Goal: Task Accomplishment & Management: Use online tool/utility

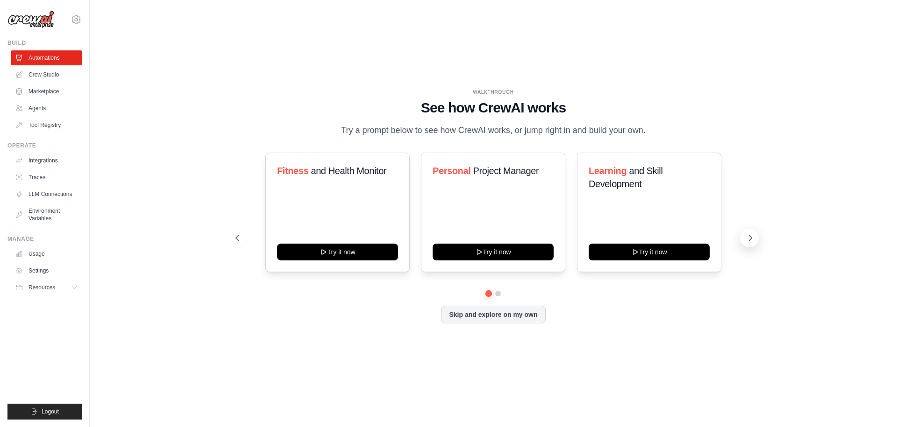
click at [754, 237] on icon at bounding box center [749, 238] width 9 height 9
click at [512, 320] on button "Skip and explore on my own" at bounding box center [493, 314] width 104 height 18
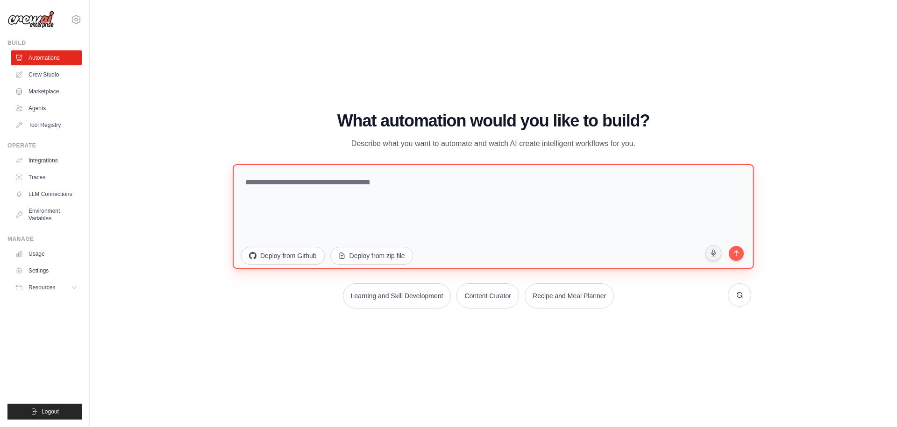
click at [385, 193] on textarea at bounding box center [493, 216] width 521 height 105
paste textarea "**********"
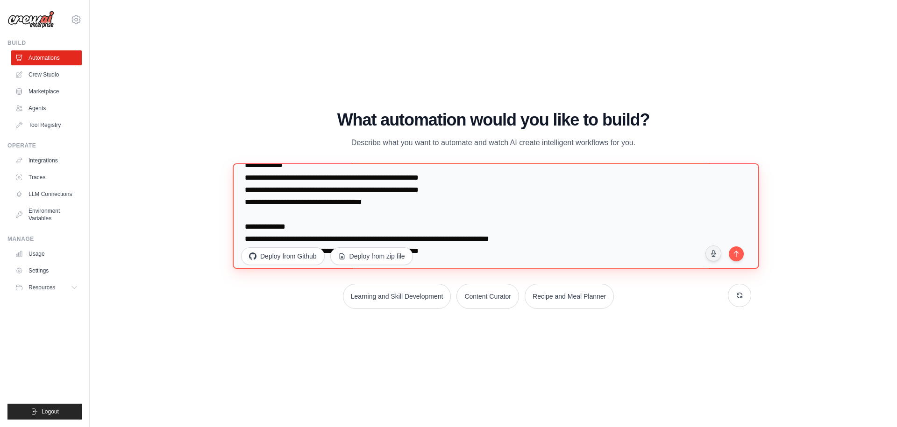
scroll to position [356, 0]
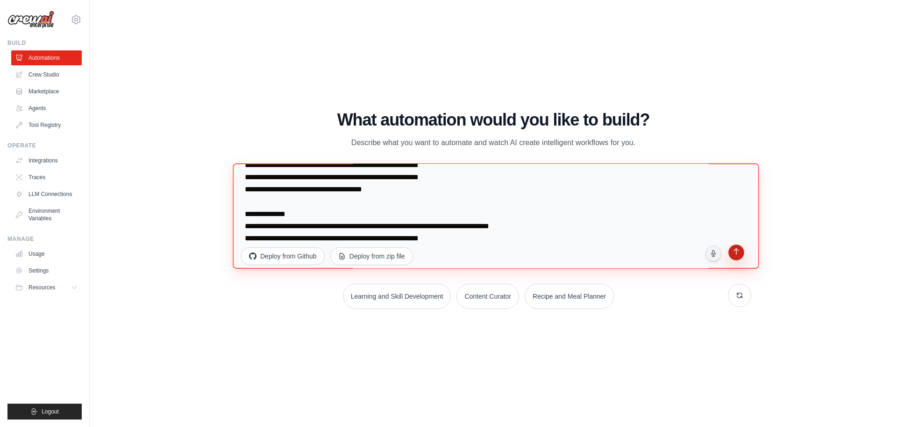
type textarea "**********"
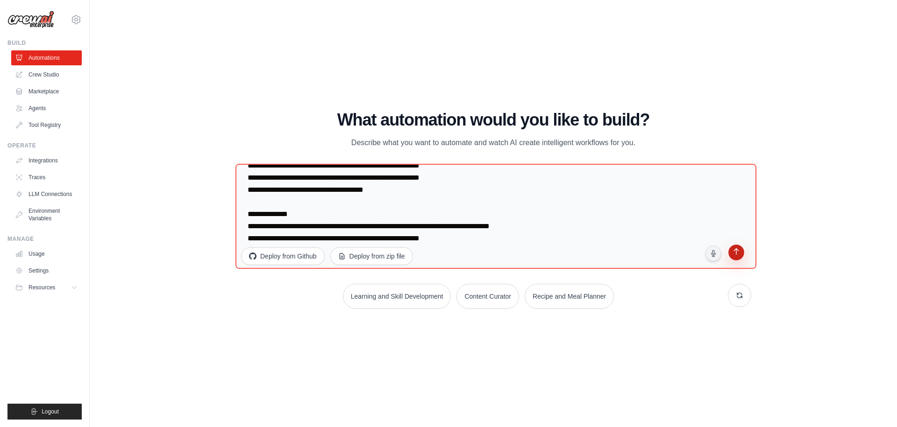
click at [740, 258] on button "submit" at bounding box center [736, 254] width 18 height 18
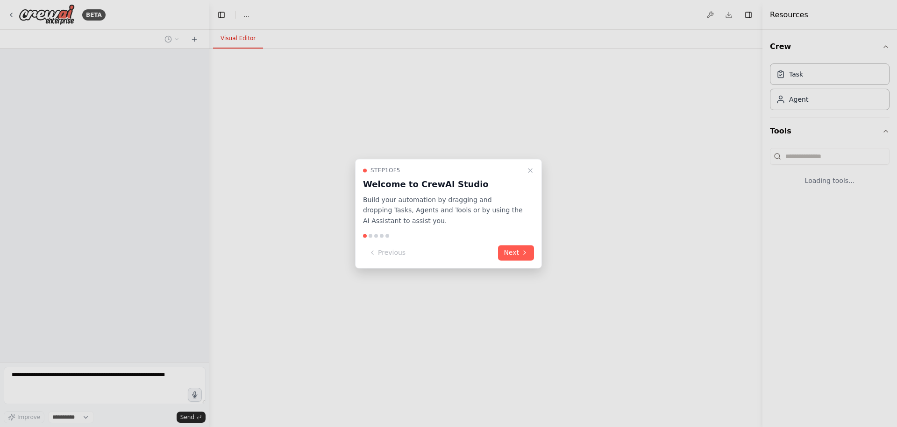
select select "****"
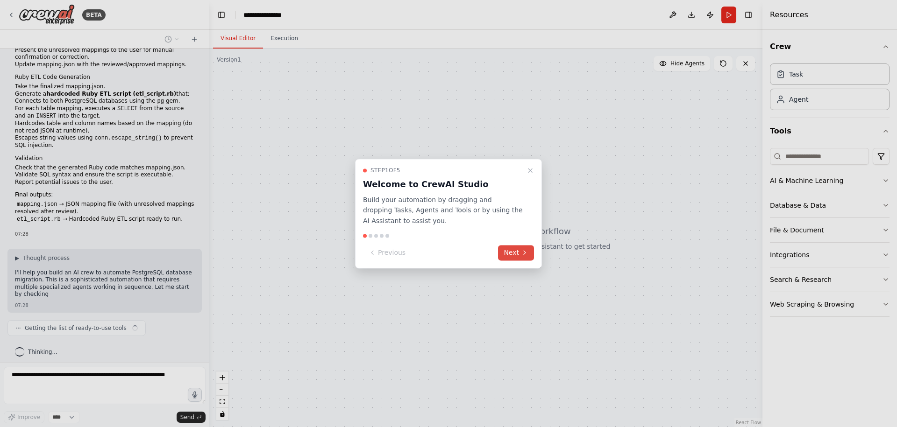
scroll to position [176, 0]
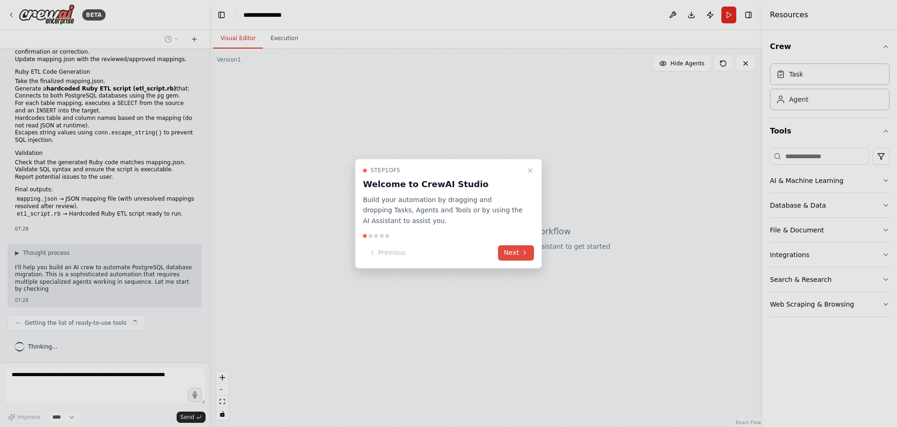
click at [508, 256] on button "Next" at bounding box center [516, 252] width 36 height 15
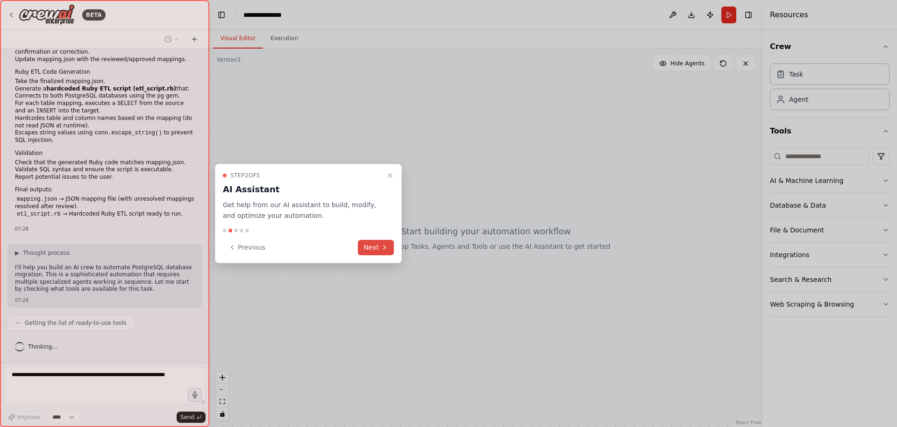
click at [370, 245] on button "Next" at bounding box center [376, 247] width 36 height 15
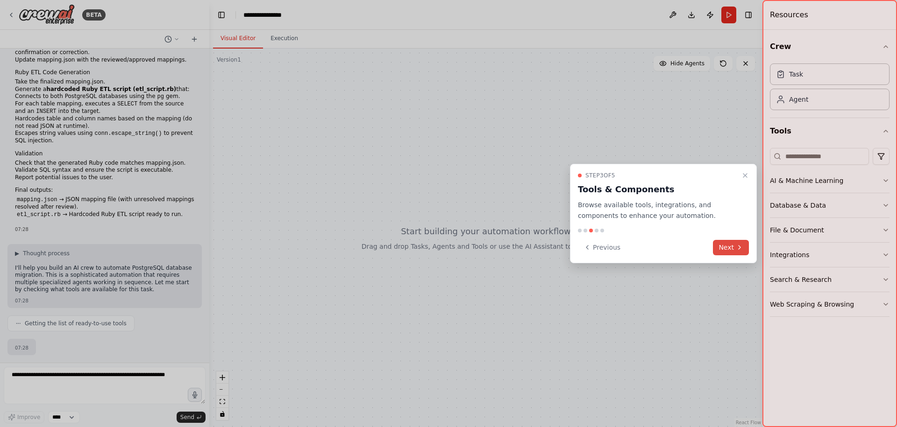
click at [730, 242] on button "Next" at bounding box center [731, 247] width 36 height 15
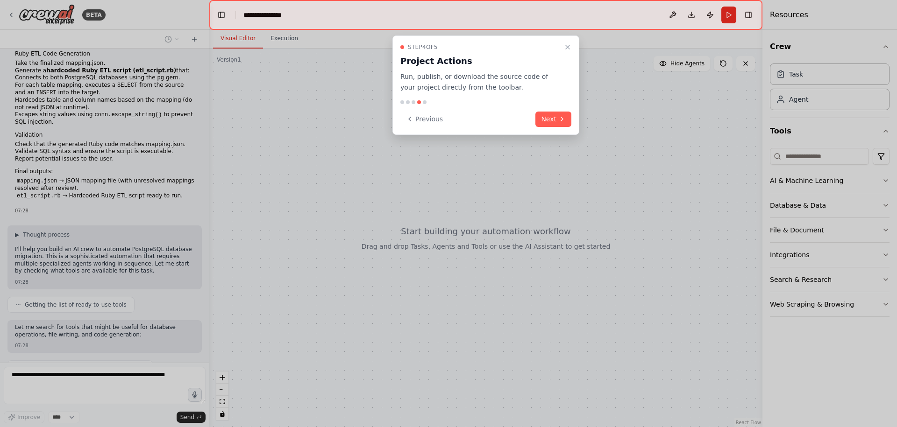
scroll to position [240, 0]
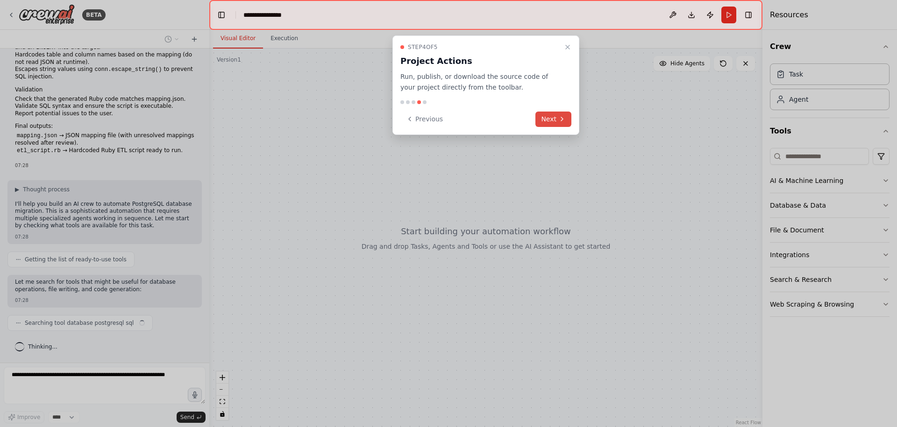
click at [550, 120] on button "Next" at bounding box center [553, 119] width 36 height 15
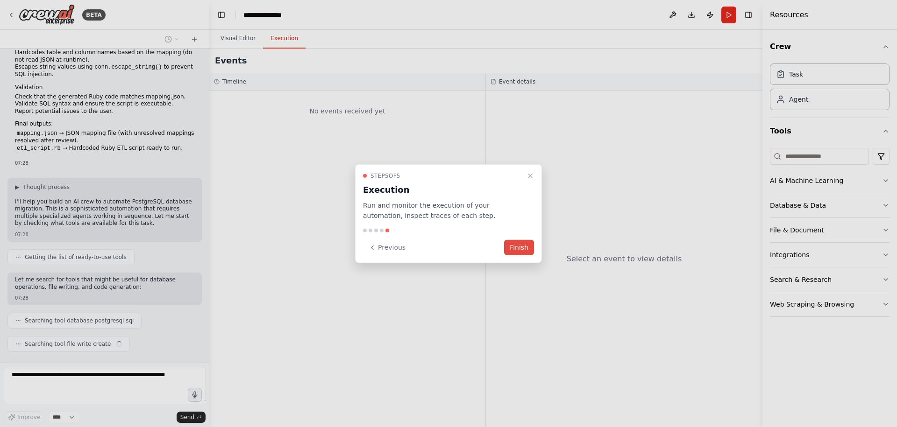
scroll to position [263, 0]
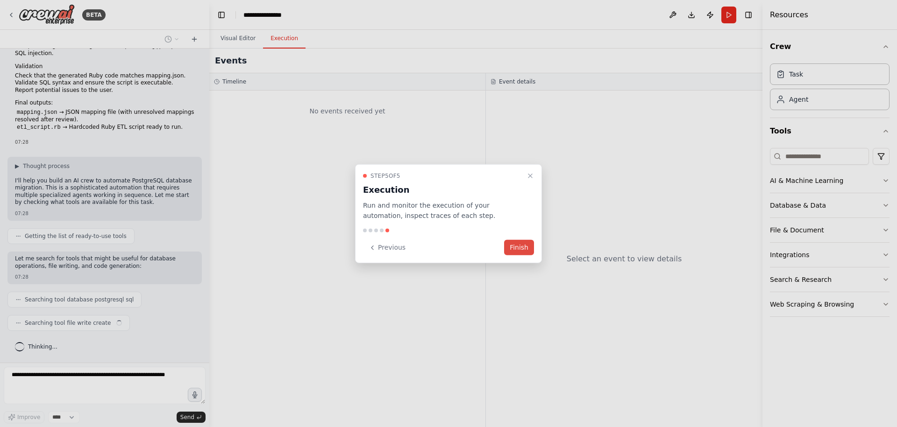
click at [523, 245] on button "Finish" at bounding box center [519, 247] width 30 height 15
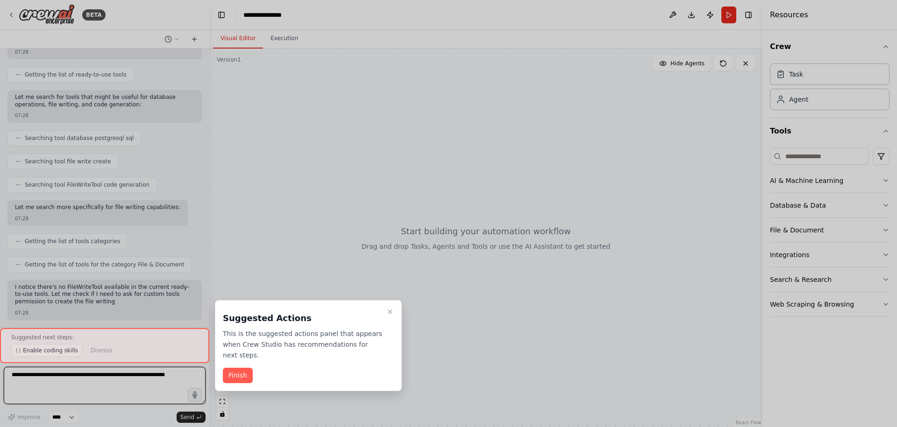
scroll to position [432, 0]
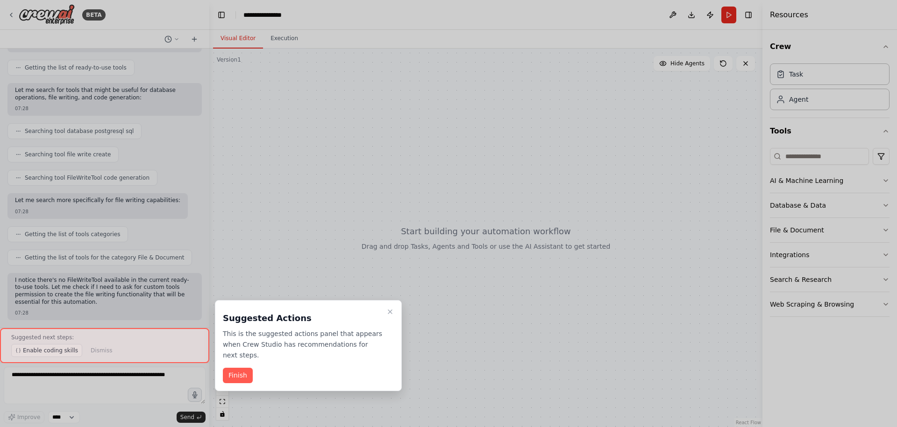
click at [54, 349] on div at bounding box center [104, 345] width 209 height 35
click at [236, 375] on button "Finish" at bounding box center [238, 375] width 30 height 15
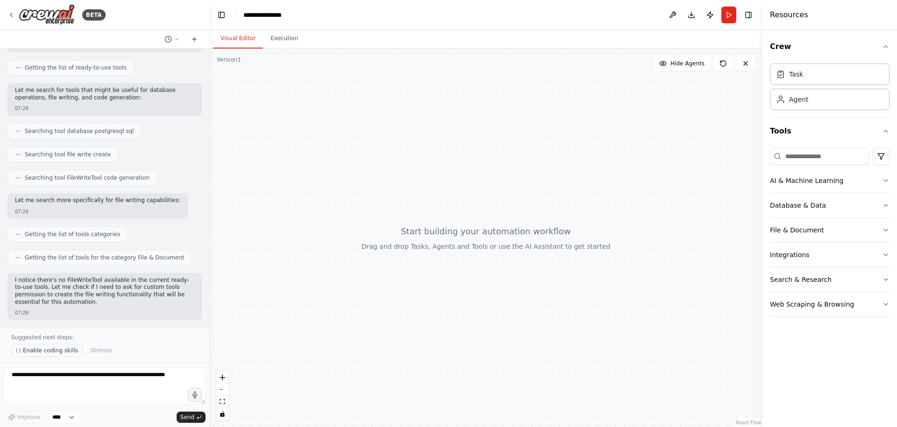
click at [56, 349] on span "Enable coding skills" at bounding box center [50, 350] width 55 height 7
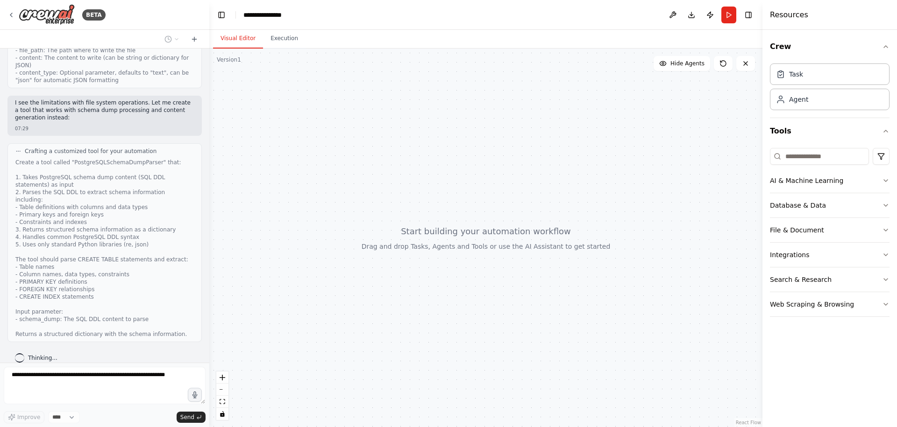
scroll to position [1428, 0]
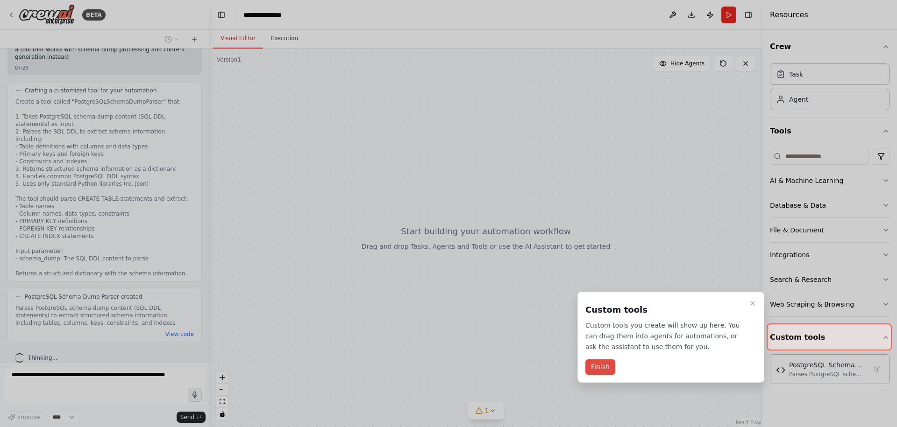
click at [598, 369] on button "Finish" at bounding box center [600, 367] width 30 height 15
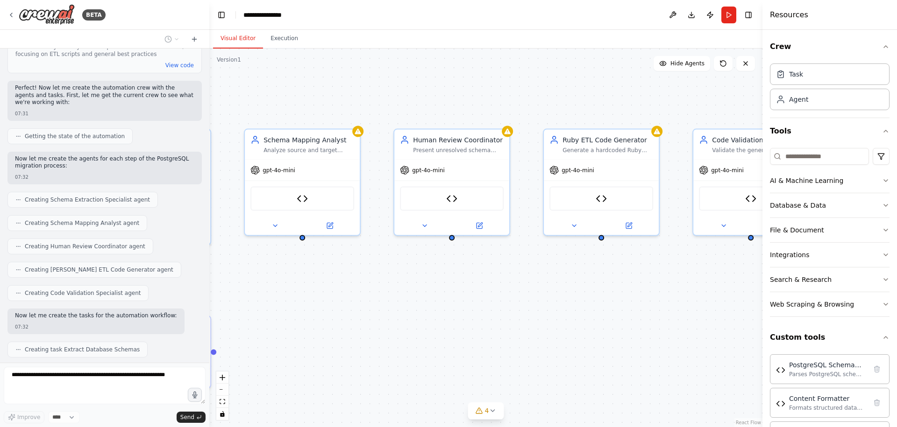
scroll to position [2283, 0]
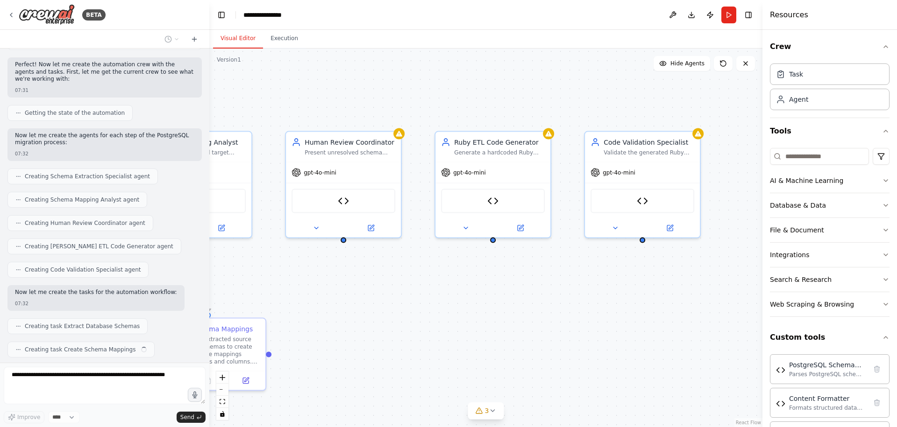
drag, startPoint x: 557, startPoint y: 241, endPoint x: 286, endPoint y: 287, distance: 274.8
click at [286, 287] on div ".deletable-edge-delete-btn { width: 20px; height: 20px; border: 0px solid #ffff…" at bounding box center [485, 238] width 553 height 379
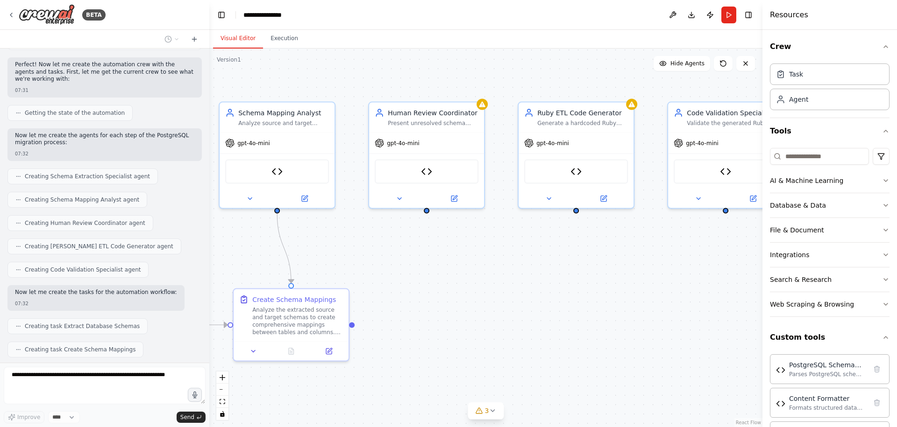
drag, startPoint x: 545, startPoint y: 288, endPoint x: 704, endPoint y: 255, distance: 162.7
click at [703, 255] on div ".deletable-edge-delete-btn { width: 20px; height: 20px; border: 0px solid #ffff…" at bounding box center [485, 238] width 553 height 379
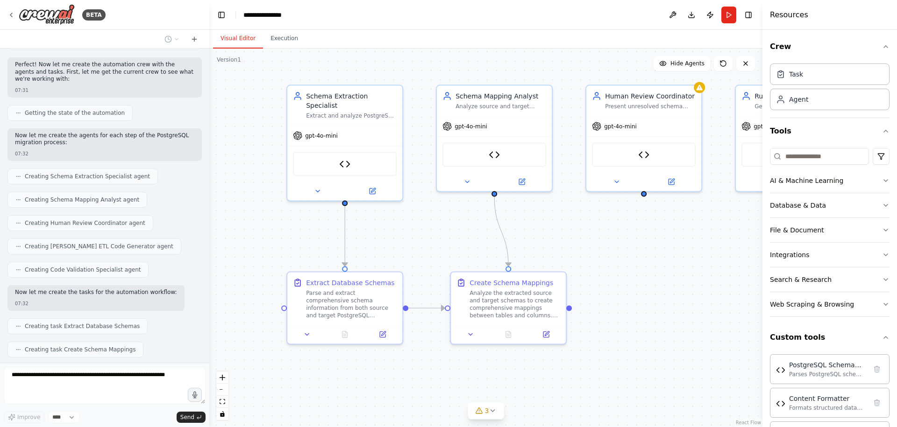
scroll to position [2306, 0]
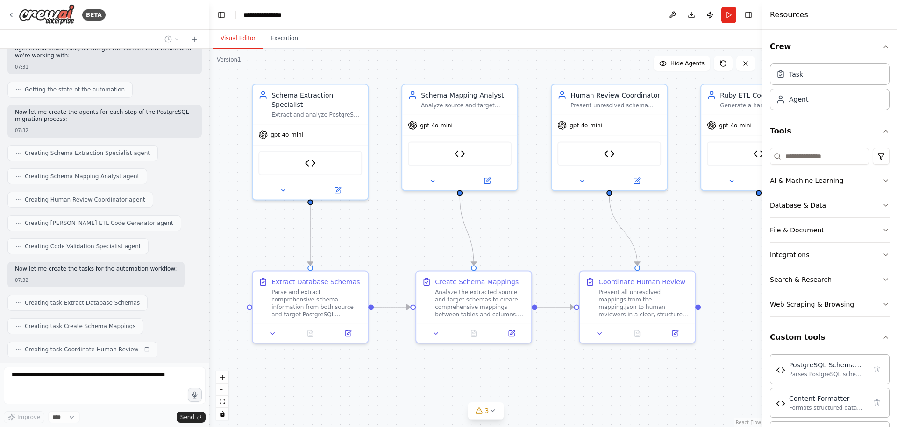
drag, startPoint x: 444, startPoint y: 257, endPoint x: 562, endPoint y: 245, distance: 118.8
click at [562, 245] on div ".deletable-edge-delete-btn { width: 20px; height: 20px; border: 0px solid #ffff…" at bounding box center [485, 238] width 553 height 379
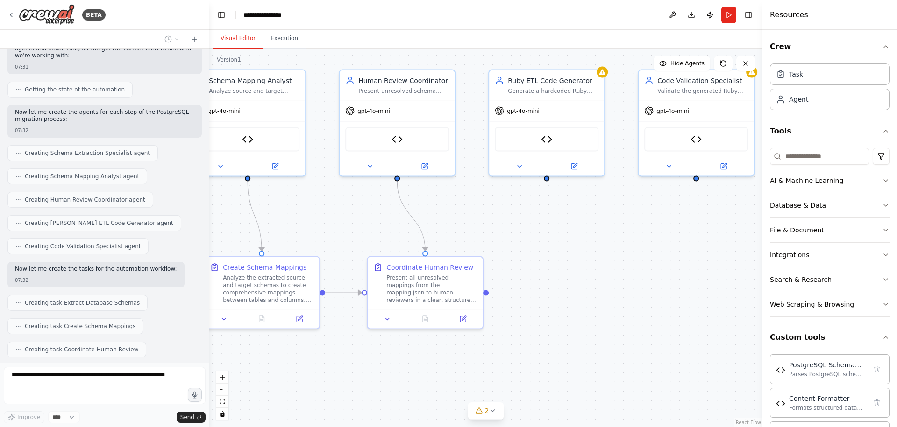
drag, startPoint x: 573, startPoint y: 240, endPoint x: 361, endPoint y: 225, distance: 212.6
click at [361, 225] on div ".deletable-edge-delete-btn { width: 20px; height: 20px; border: 0px solid #ffff…" at bounding box center [485, 238] width 553 height 379
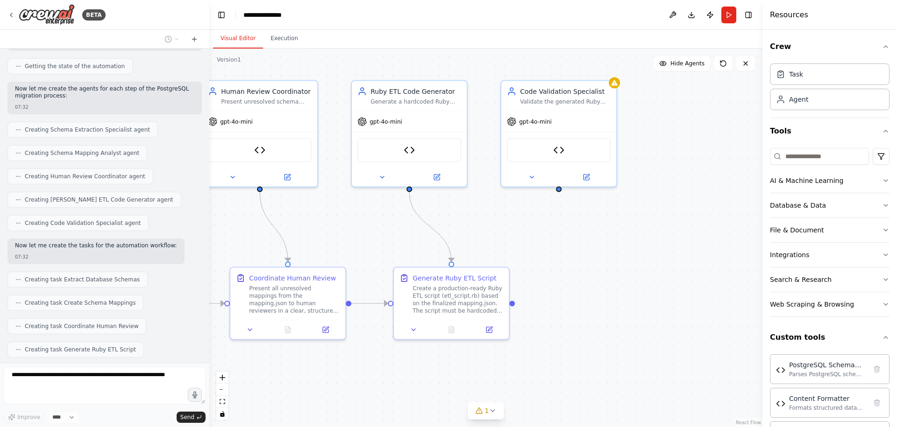
scroll to position [2353, 0]
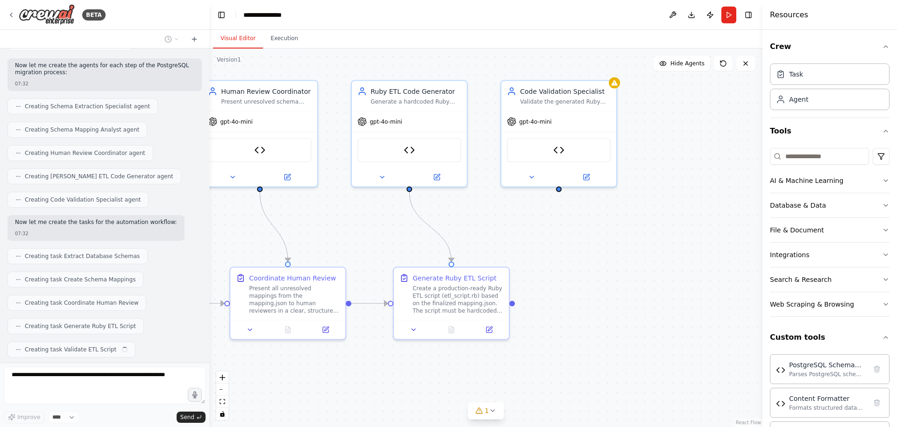
drag, startPoint x: 648, startPoint y: 218, endPoint x: 512, endPoint y: 229, distance: 135.9
click at [512, 229] on div ".deletable-edge-delete-btn { width: 20px; height: 20px; border: 0px solid #ffff…" at bounding box center [485, 238] width 553 height 379
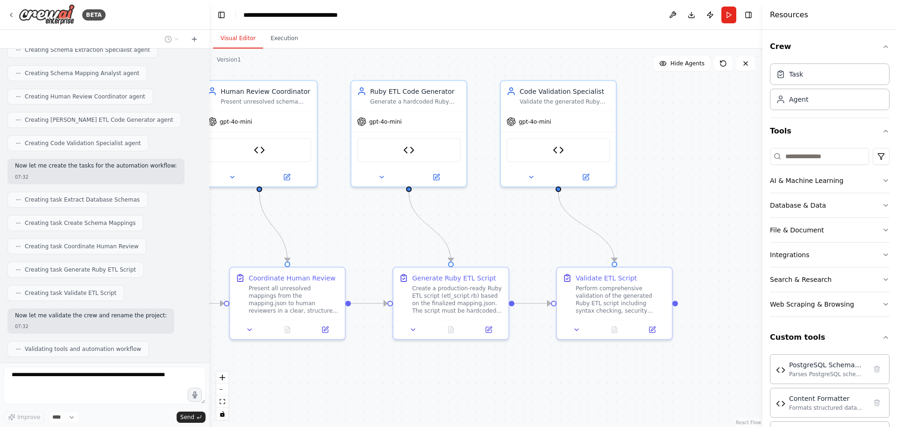
scroll to position [2440, 0]
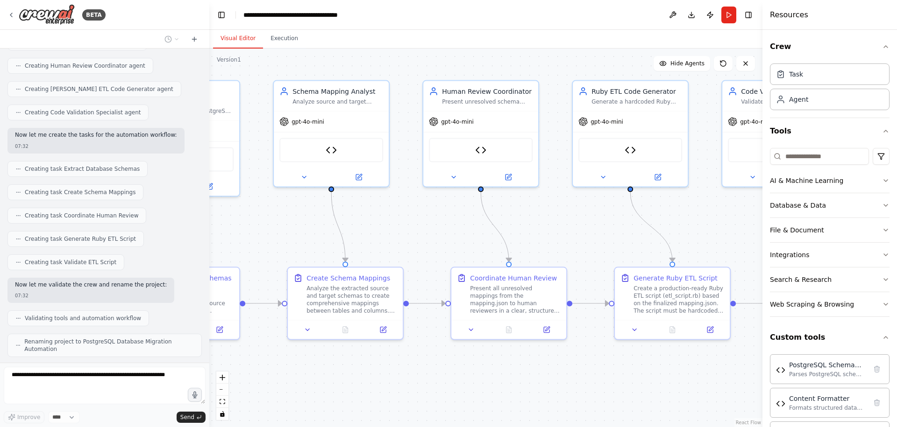
drag, startPoint x: 328, startPoint y: 227, endPoint x: 549, endPoint y: 227, distance: 221.4
click at [549, 227] on div ".deletable-edge-delete-btn { width: 20px; height: 20px; border: 0px solid #ffff…" at bounding box center [485, 238] width 553 height 379
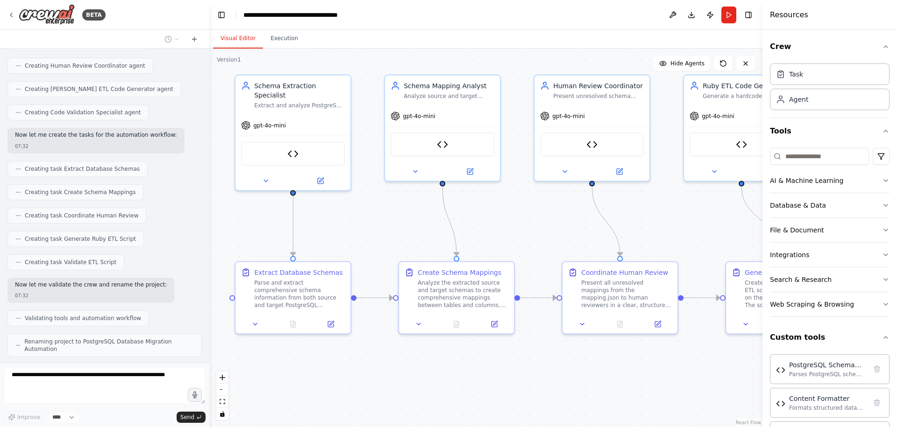
drag, startPoint x: 386, startPoint y: 232, endPoint x: 492, endPoint y: 227, distance: 106.1
click at [492, 227] on div ".deletable-edge-delete-btn { width: 20px; height: 20px; border: 0px solid #ffff…" at bounding box center [485, 238] width 553 height 379
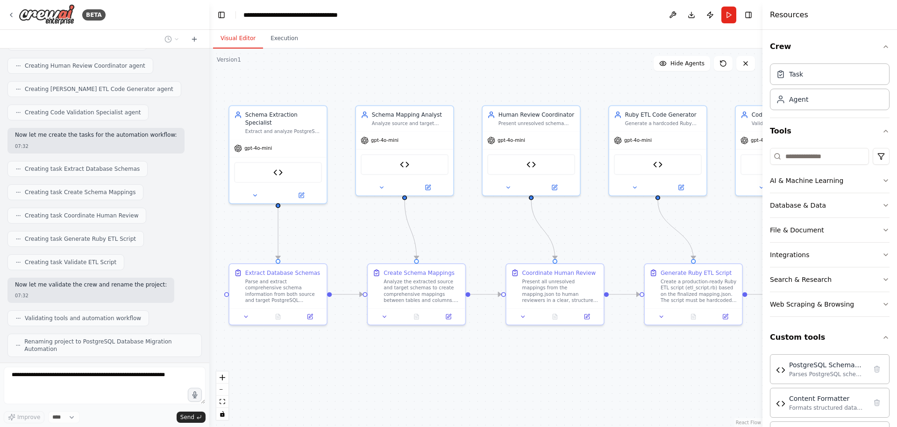
drag, startPoint x: 532, startPoint y: 221, endPoint x: 496, endPoint y: 229, distance: 36.8
click at [496, 229] on div ".deletable-edge-delete-btn { width: 20px; height: 20px; border: 0px solid #ffff…" at bounding box center [485, 238] width 553 height 379
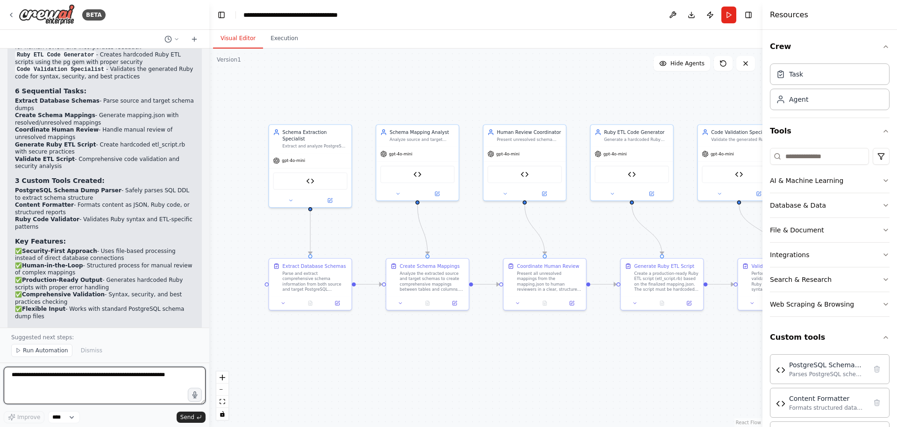
scroll to position [3015, 0]
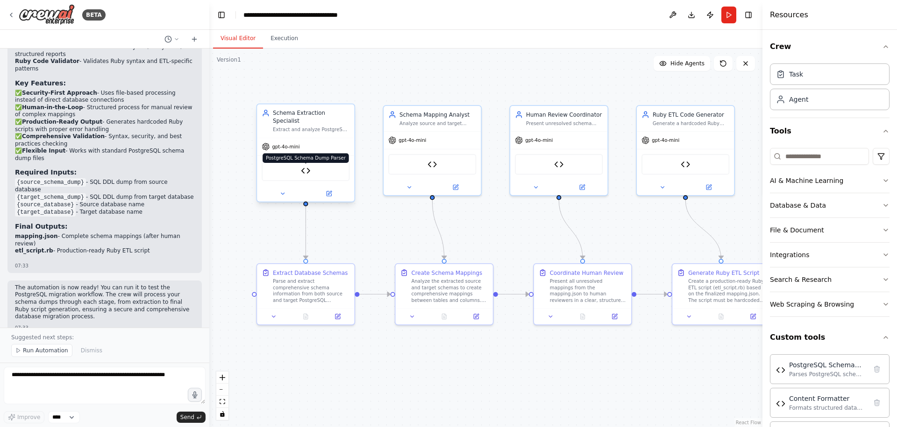
click at [305, 166] on img at bounding box center [305, 170] width 9 height 9
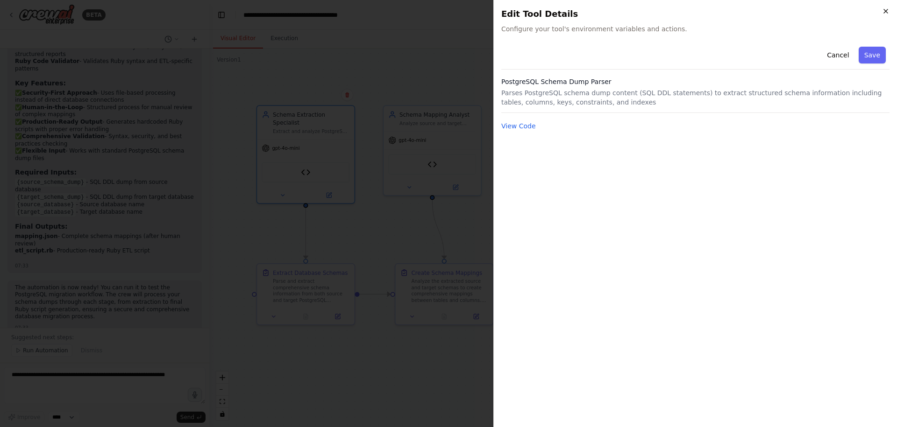
click at [886, 11] on icon "button" at bounding box center [885, 10] width 7 height 7
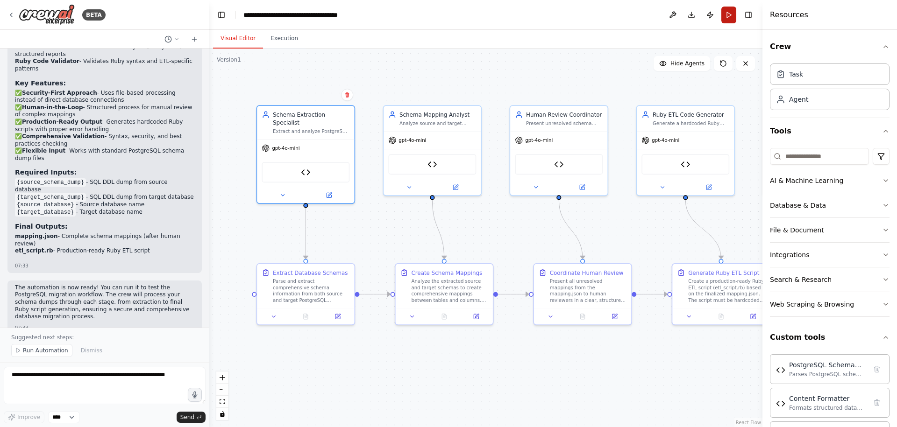
click at [731, 15] on button "Run" at bounding box center [728, 15] width 15 height 17
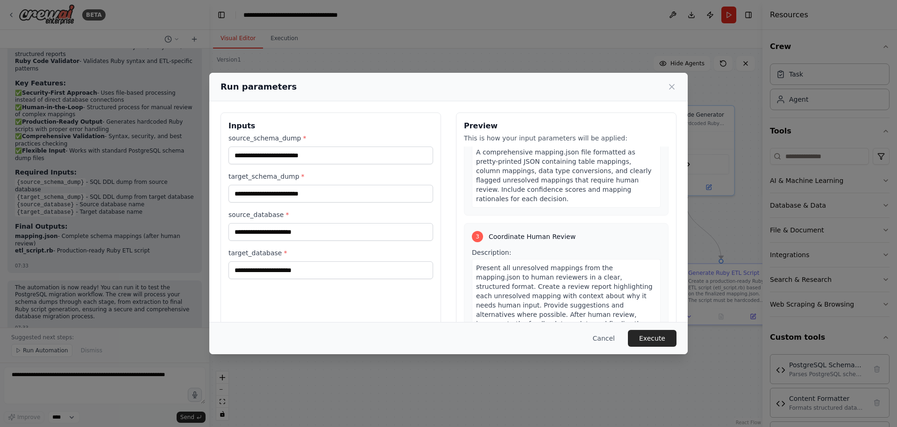
scroll to position [0, 0]
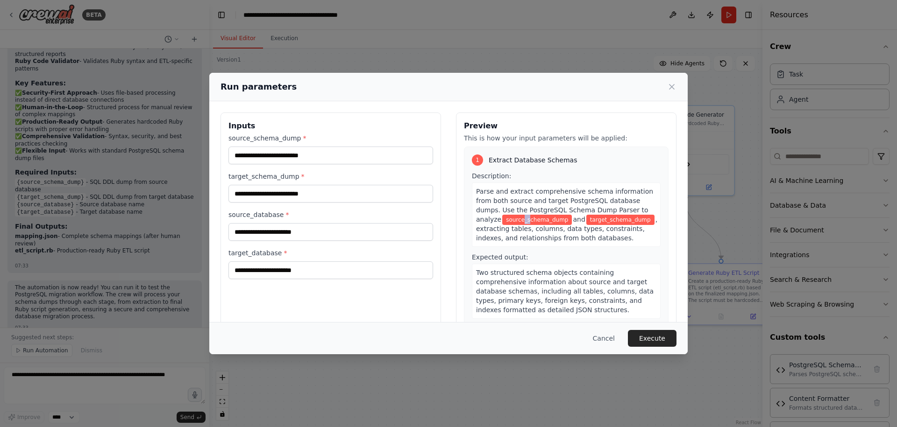
drag, startPoint x: 525, startPoint y: 219, endPoint x: 518, endPoint y: 219, distance: 6.6
click at [518, 219] on span "source_schema_dump" at bounding box center [537, 220] width 70 height 10
click at [553, 197] on span "Parse and extract comprehensive schema information from both source and target …" at bounding box center [564, 205] width 177 height 35
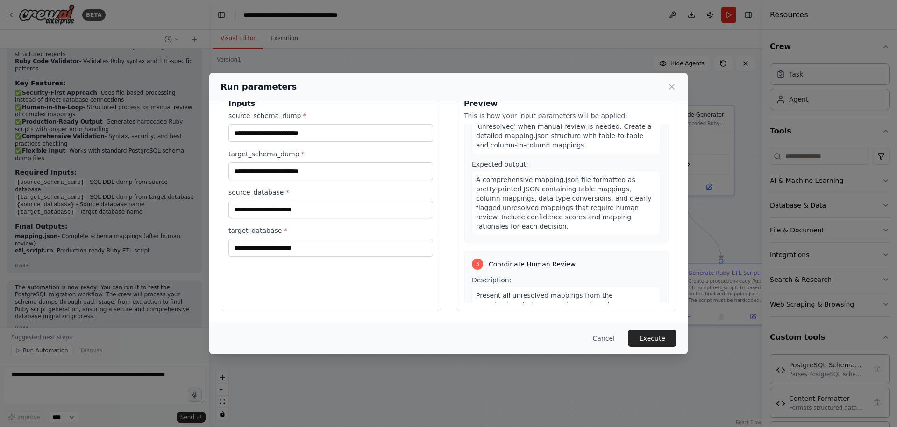
scroll to position [266, 0]
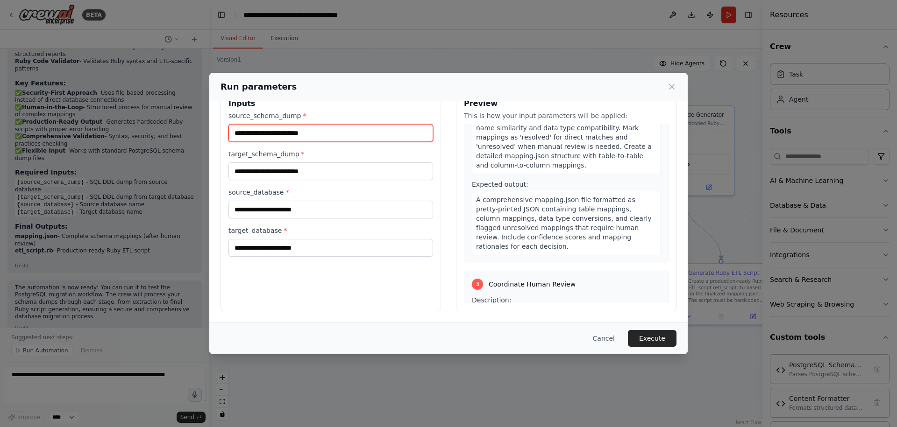
click at [342, 135] on input "source_schema_dump *" at bounding box center [330, 133] width 205 height 18
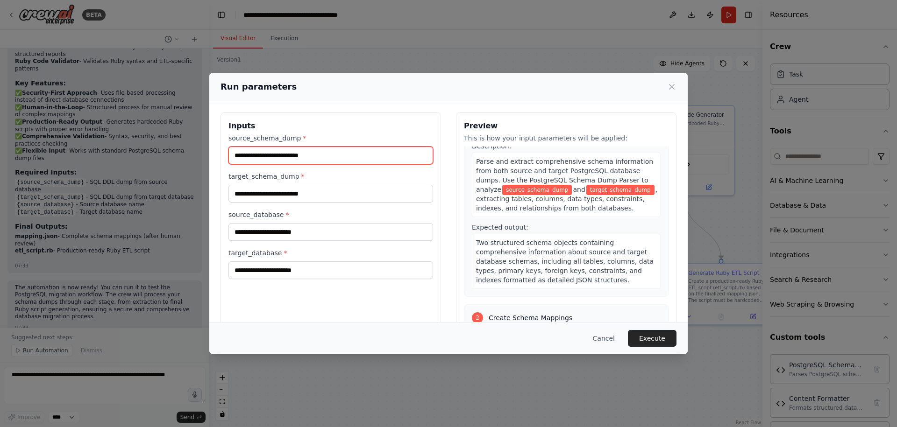
scroll to position [0, 0]
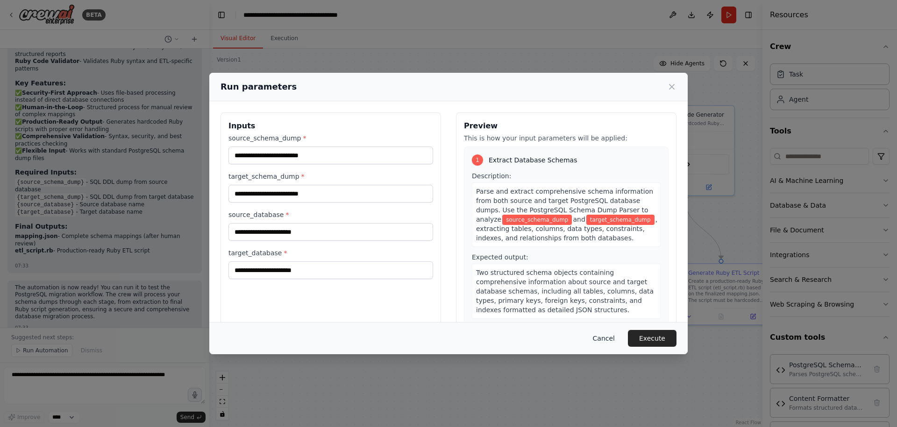
click at [605, 341] on button "Cancel" at bounding box center [603, 338] width 37 height 17
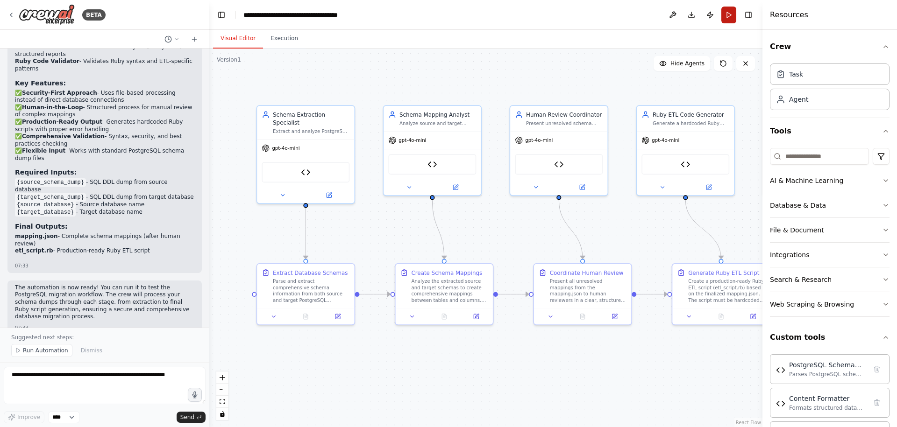
click at [722, 17] on button "Run" at bounding box center [728, 15] width 15 height 17
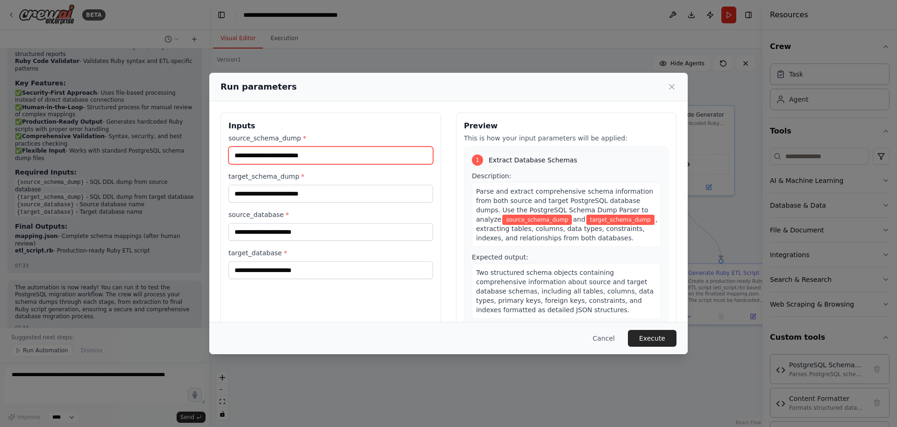
click at [299, 150] on input "source_schema_dump *" at bounding box center [330, 156] width 205 height 18
paste input "**********"
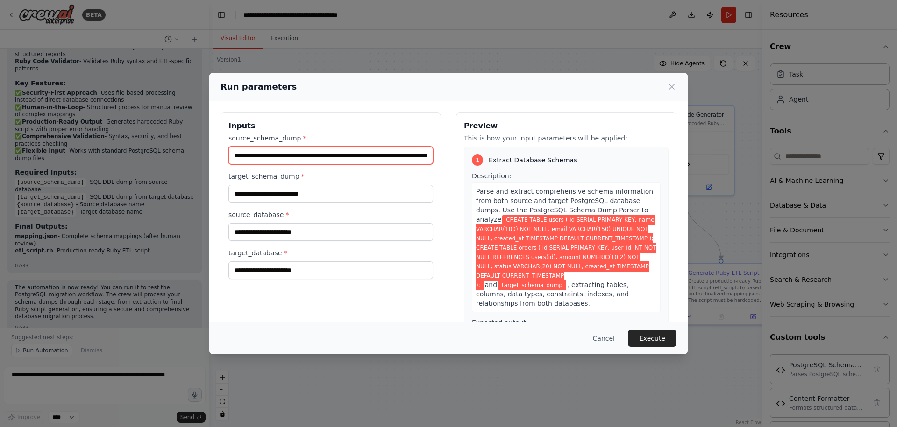
scroll to position [0, 1086]
type input "**********"
click at [415, 153] on input "**********" at bounding box center [328, 156] width 201 height 18
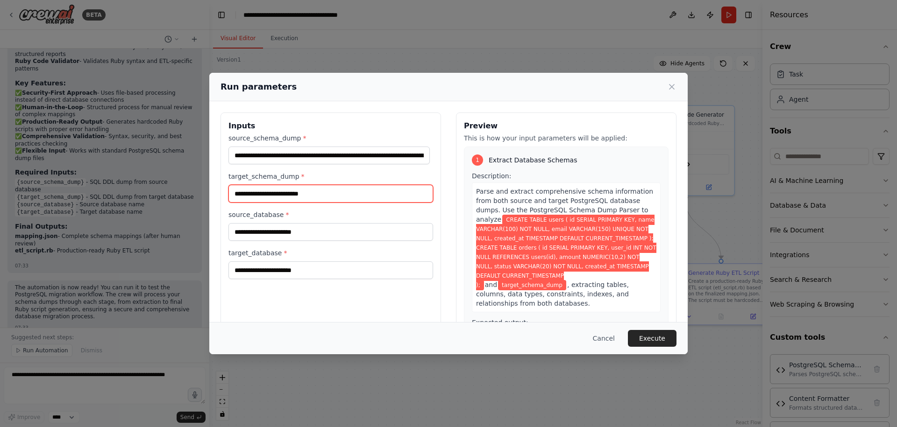
click at [324, 191] on input "target_schema_dump *" at bounding box center [330, 194] width 205 height 18
paste input "**********"
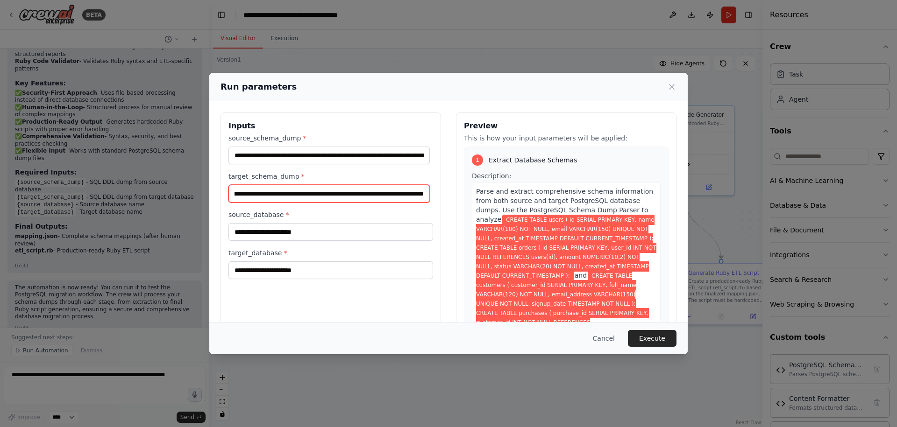
type input "**********"
click at [296, 229] on input "source_database *" at bounding box center [330, 232] width 205 height 18
type input "**********"
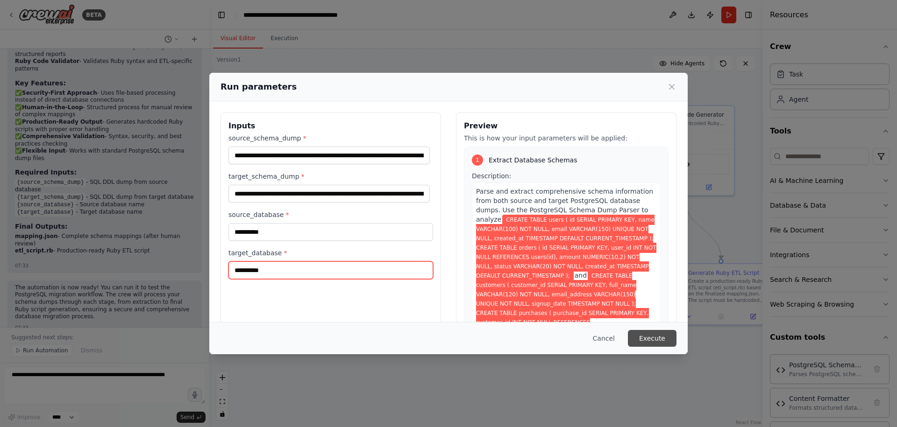
type input "**********"
click at [656, 344] on button "Execute" at bounding box center [652, 338] width 49 height 17
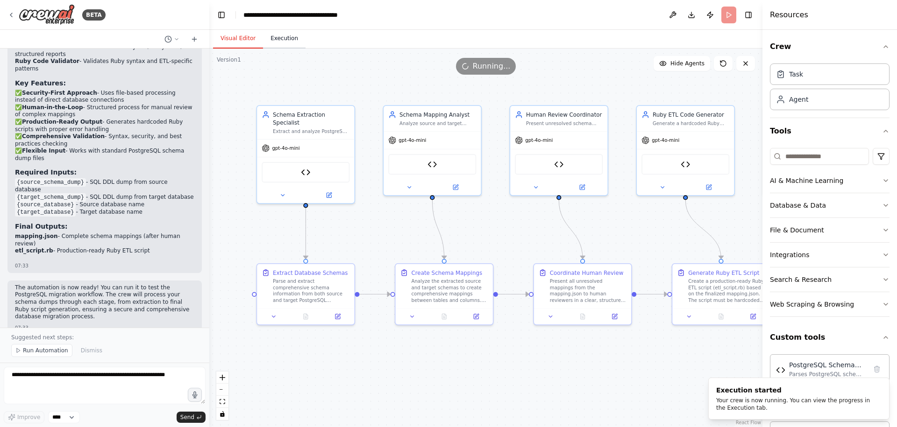
click at [272, 42] on button "Execution" at bounding box center [284, 39] width 43 height 20
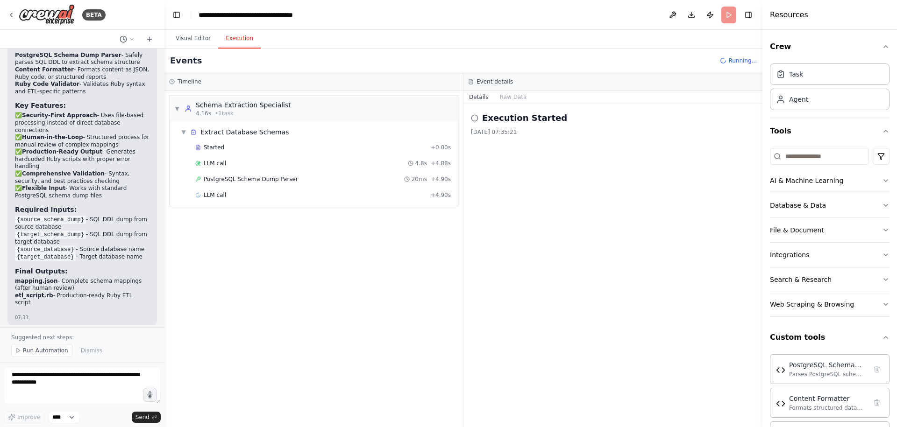
scroll to position [3516, 0]
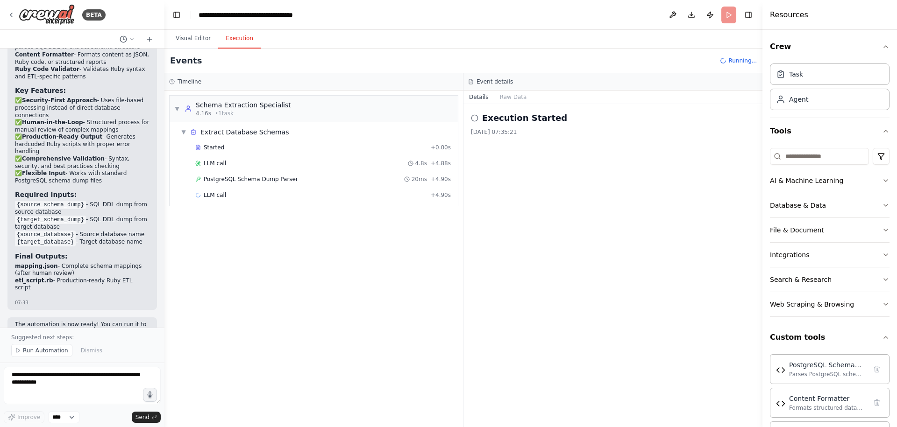
drag, startPoint x: 171, startPoint y: 237, endPoint x: 164, endPoint y: 238, distance: 6.6
click at [164, 238] on div "BETA You are building an AI crew to automate data migration between two Postgre…" at bounding box center [448, 213] width 897 height 427
click at [193, 40] on button "Visual Editor" at bounding box center [193, 39] width 50 height 20
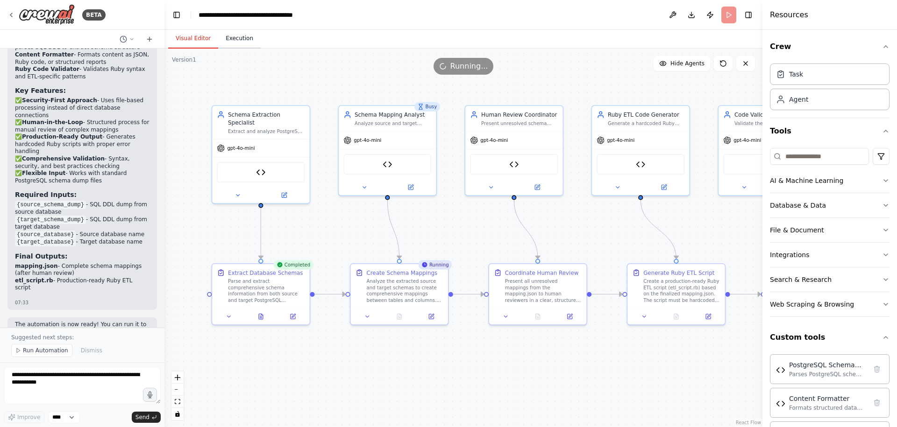
click at [231, 38] on button "Execution" at bounding box center [239, 39] width 43 height 20
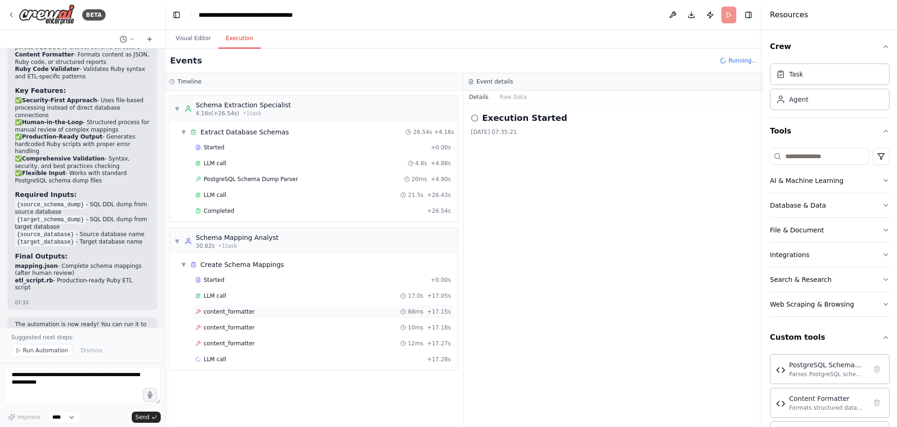
click at [204, 312] on span "content_formatter" at bounding box center [229, 311] width 51 height 7
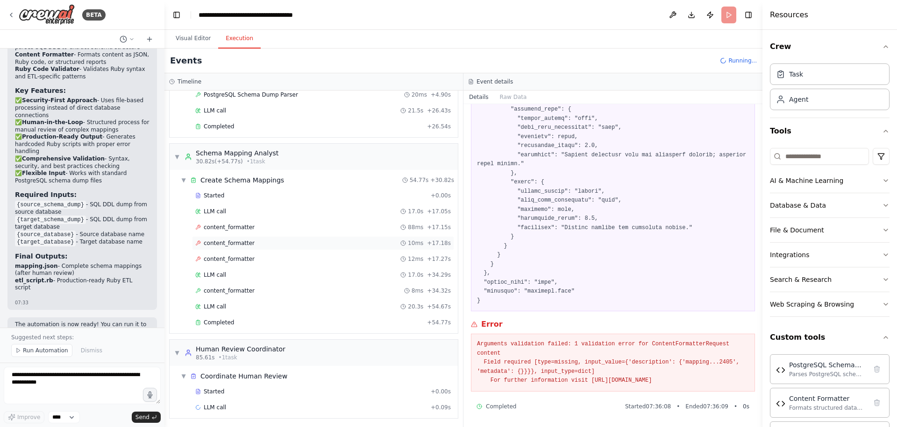
scroll to position [86, 0]
click at [261, 250] on div "content_formatter 12ms + 17.27s" at bounding box center [323, 257] width 262 height 14
click at [508, 343] on pre "Arguments validation failed: 1 validation error for ContentFormatterRequest con…" at bounding box center [613, 363] width 272 height 46
click at [509, 342] on pre "Arguments validation failed: 1 validation error for ContentFormatterRequest con…" at bounding box center [613, 363] width 272 height 46
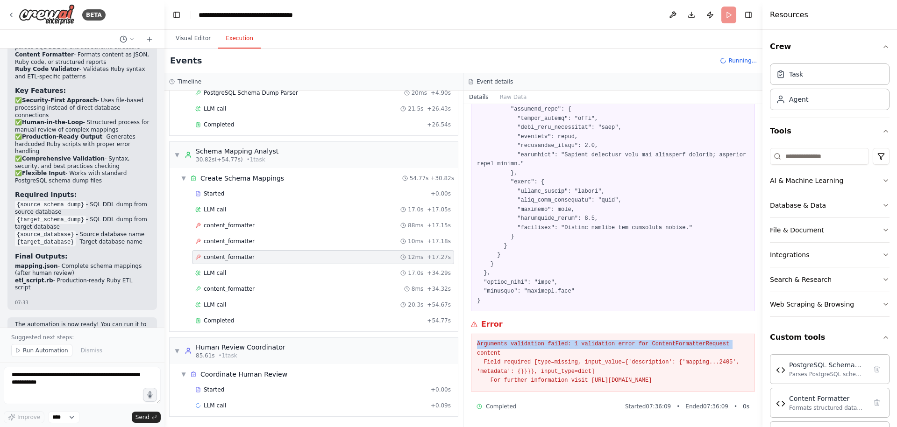
click at [509, 342] on pre "Arguments validation failed: 1 validation error for ContentFormatterRequest con…" at bounding box center [613, 363] width 272 height 46
click at [504, 363] on pre "Arguments validation failed: 1 validation error for ContentFormatterRequest con…" at bounding box center [613, 363] width 272 height 46
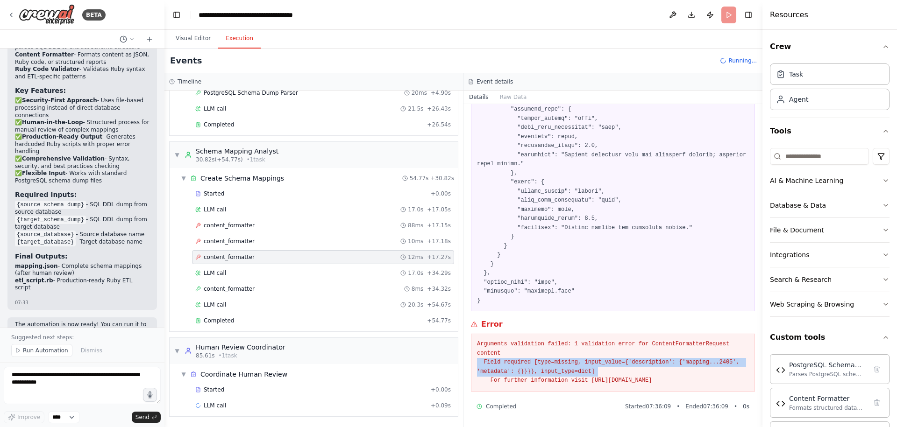
click at [504, 362] on pre "Arguments validation failed: 1 validation error for ContentFormatterRequest con…" at bounding box center [613, 363] width 272 height 46
click at [504, 363] on pre "Arguments validation failed: 1 validation error for ContentFormatterRequest con…" at bounding box center [613, 363] width 272 height 46
click at [624, 375] on pre "Arguments validation failed: 1 validation error for ContentFormatterRequest con…" at bounding box center [613, 363] width 272 height 46
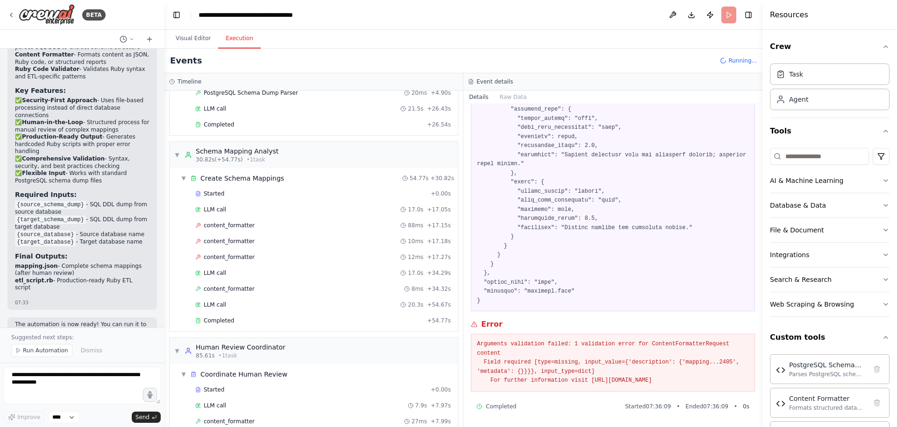
drag, startPoint x: 732, startPoint y: 379, endPoint x: 469, endPoint y: 335, distance: 266.1
click at [469, 335] on div "content_formatter [DATE] 07:36:09 Input Error Arguments validation failed: 1 va…" at bounding box center [612, 265] width 299 height 323
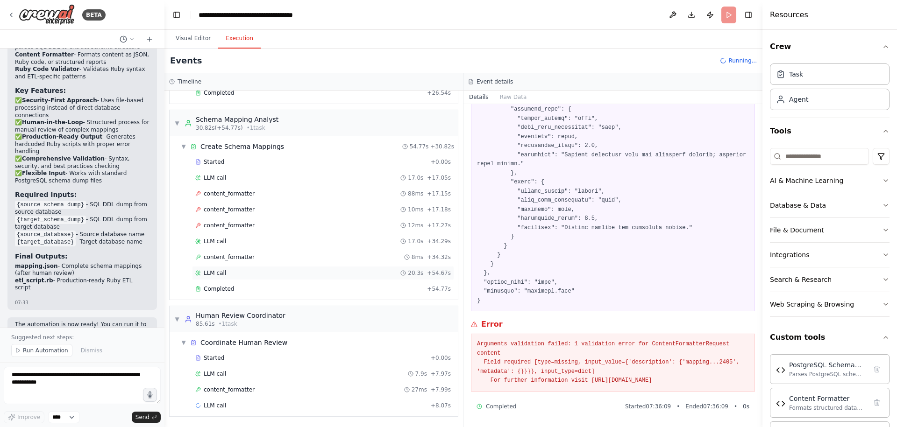
copy pre "Arguments validation failed: 1 validation error for ContentFormatterRequest con…"
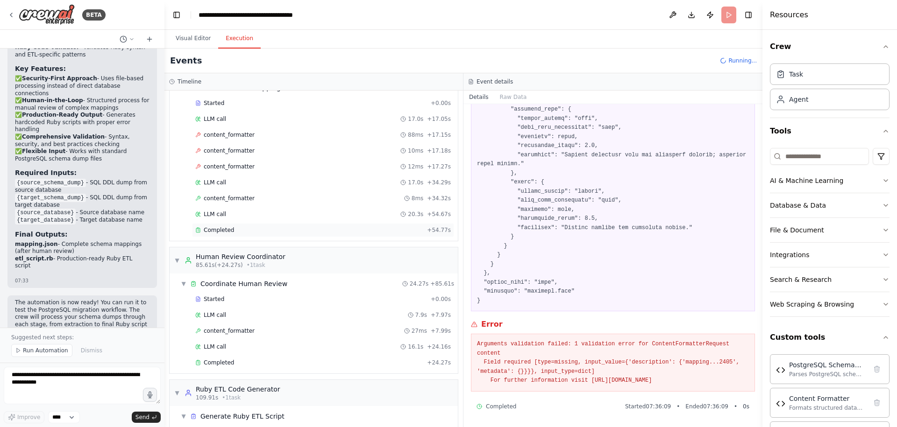
scroll to position [219, 0]
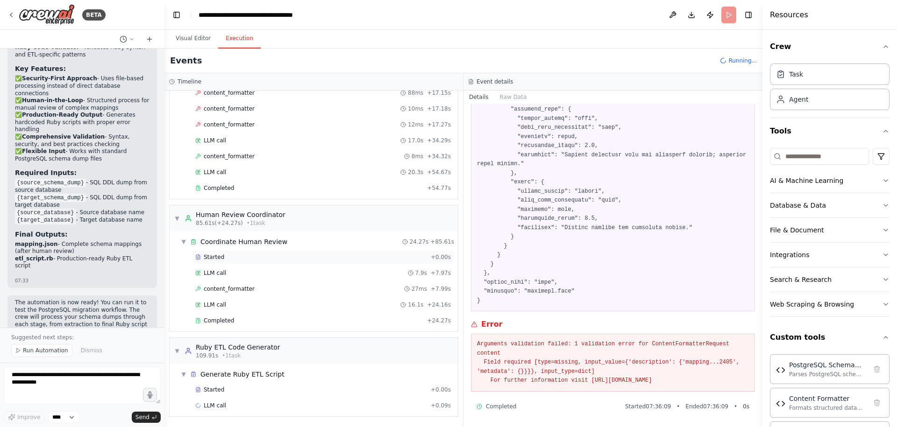
click at [226, 256] on div "Started" at bounding box center [311, 257] width 232 height 7
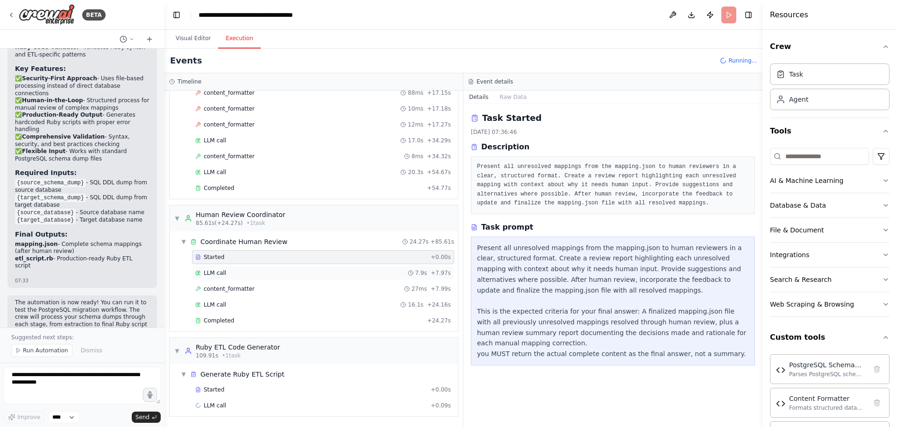
click at [273, 276] on div "LLM call 7.9s + 7.97s" at bounding box center [322, 272] width 255 height 7
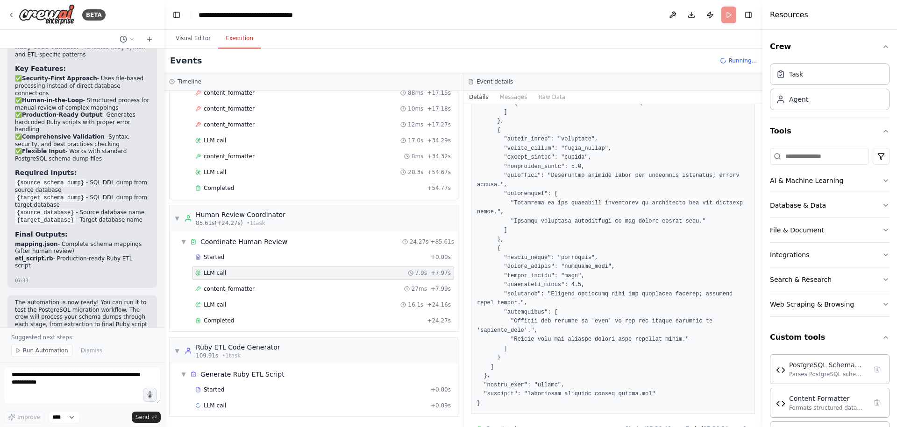
scroll to position [480, 0]
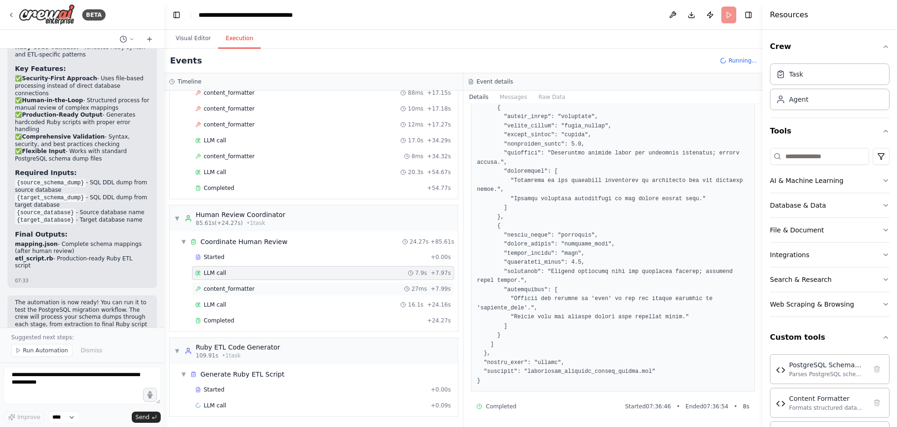
click at [265, 289] on div "content_formatter 27ms + 7.99s" at bounding box center [322, 288] width 255 height 7
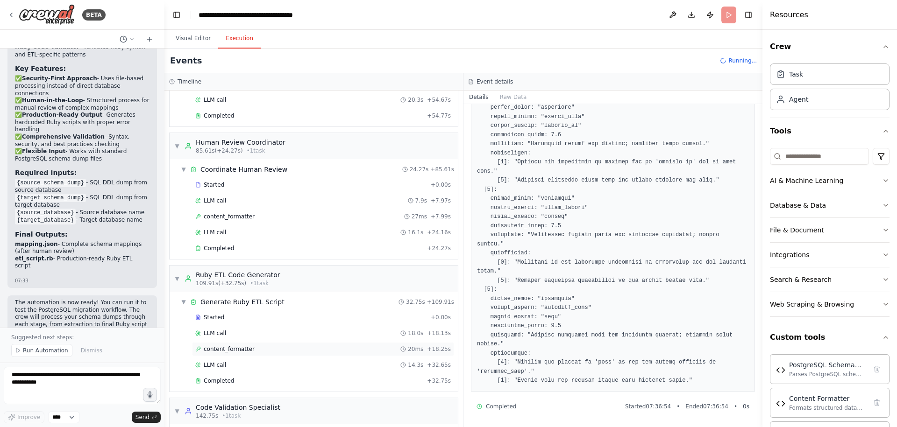
scroll to position [352, 0]
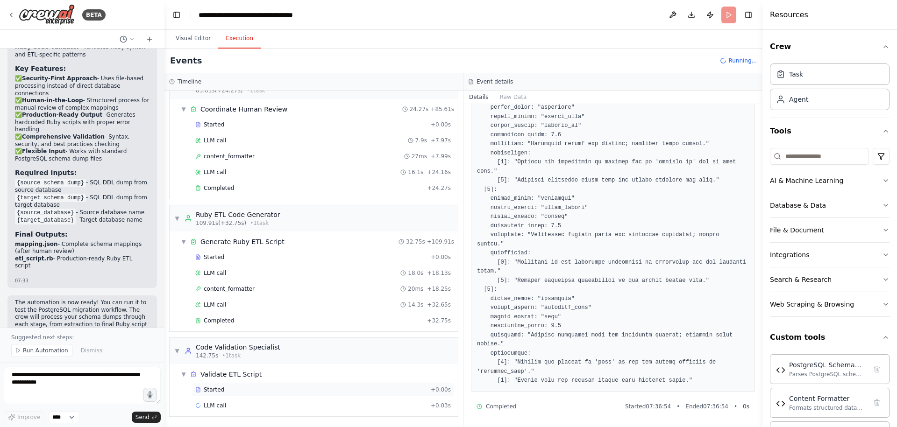
click at [246, 385] on div "Started + 0.00s" at bounding box center [323, 390] width 262 height 14
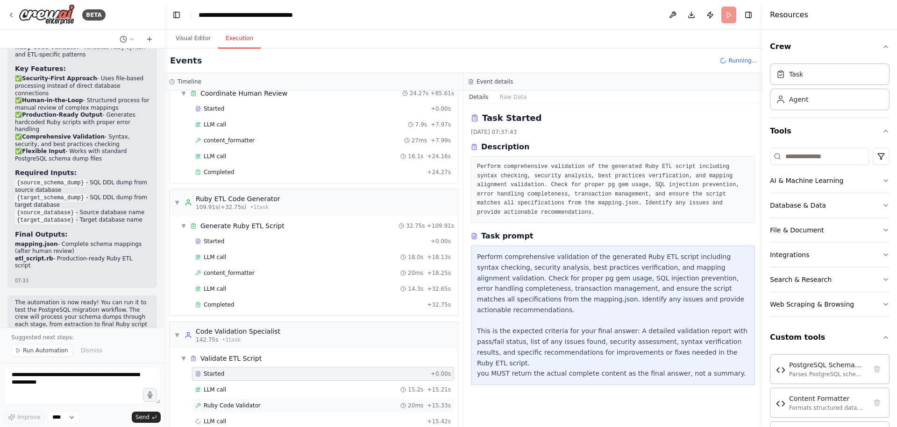
scroll to position [383, 0]
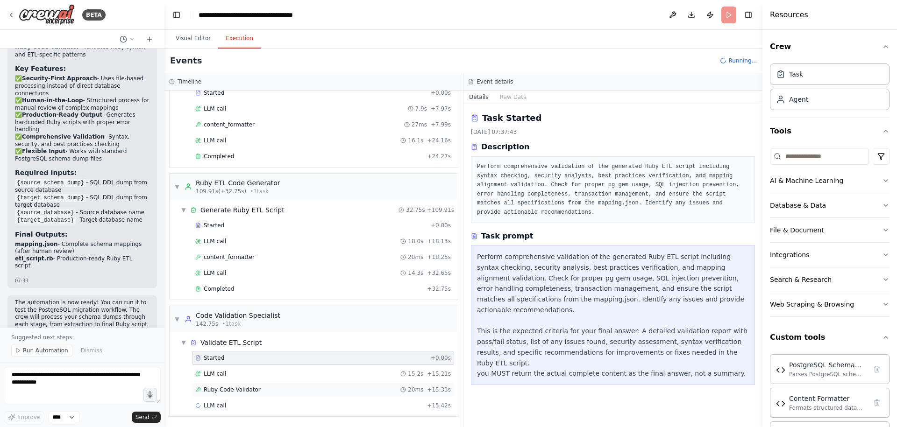
click at [229, 389] on span "Ruby Code Validator" at bounding box center [232, 389] width 57 height 7
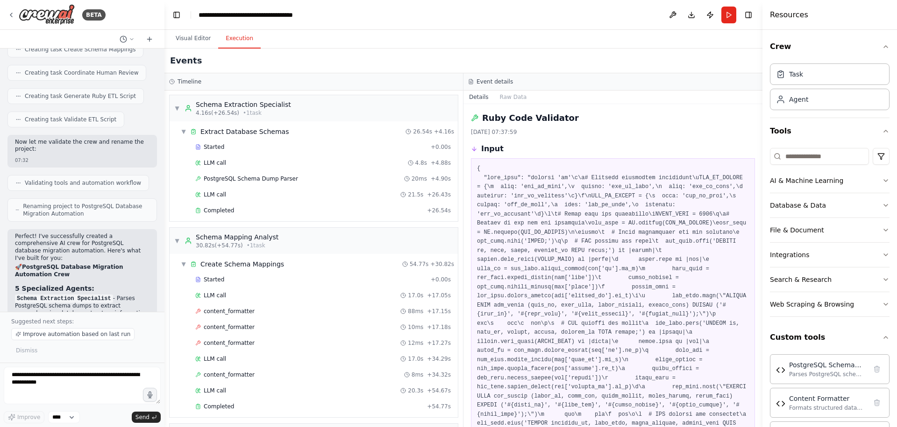
scroll to position [0, 0]
click at [811, 70] on div "Task" at bounding box center [830, 73] width 120 height 21
click at [809, 103] on div "Agent" at bounding box center [830, 98] width 120 height 21
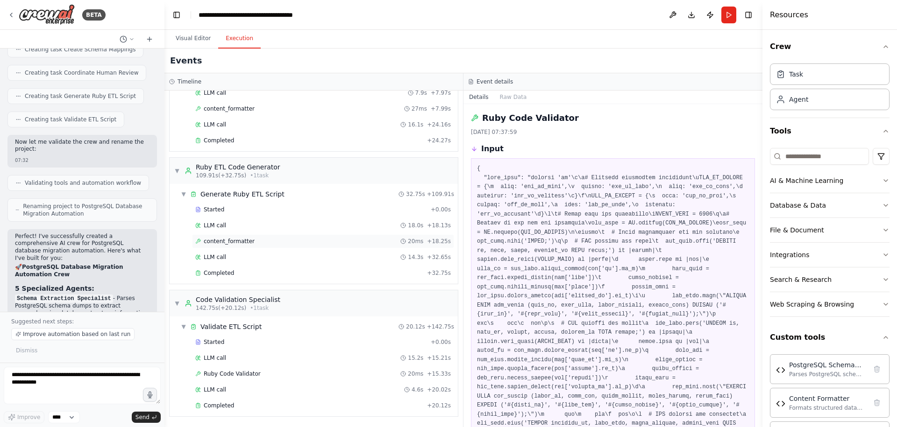
scroll to position [231, 0]
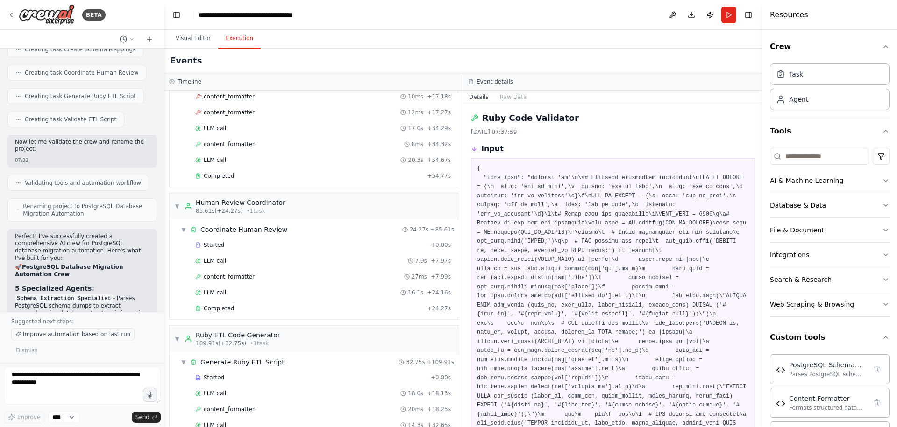
click at [76, 332] on span "Improve automation based on last run" at bounding box center [76, 334] width 107 height 7
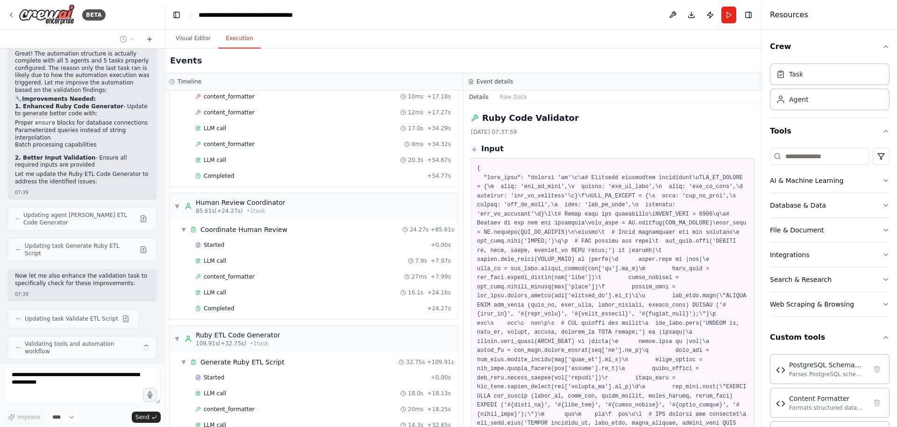
scroll to position [4133, 0]
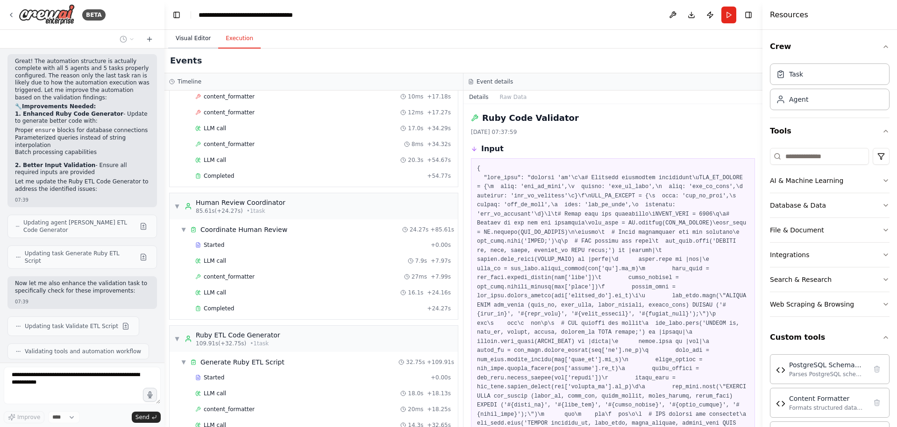
click at [193, 35] on button "Visual Editor" at bounding box center [193, 39] width 50 height 20
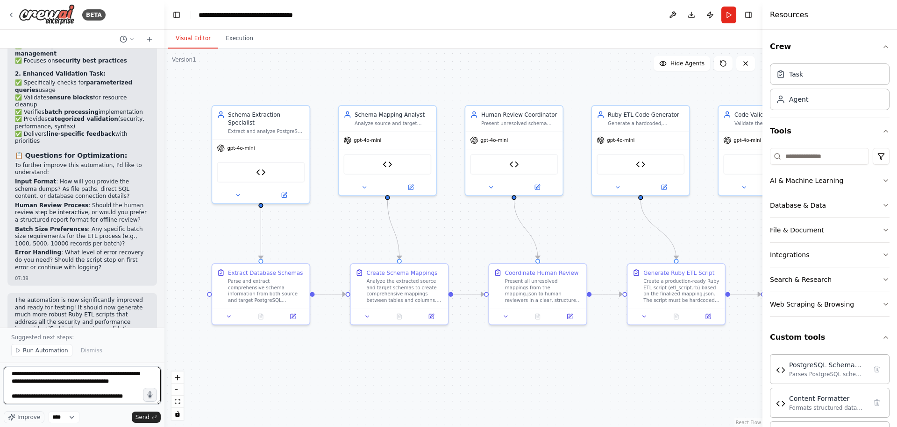
scroll to position [12, 0]
type textarea "**********"
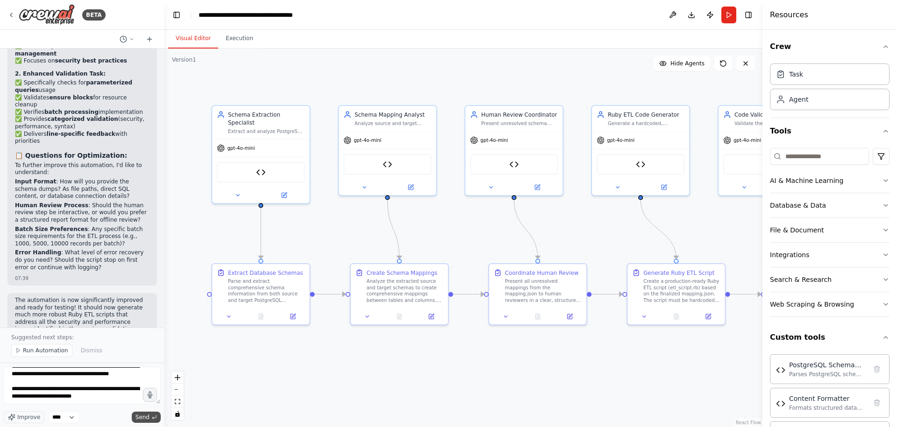
click at [138, 416] on span "Send" at bounding box center [142, 417] width 14 height 7
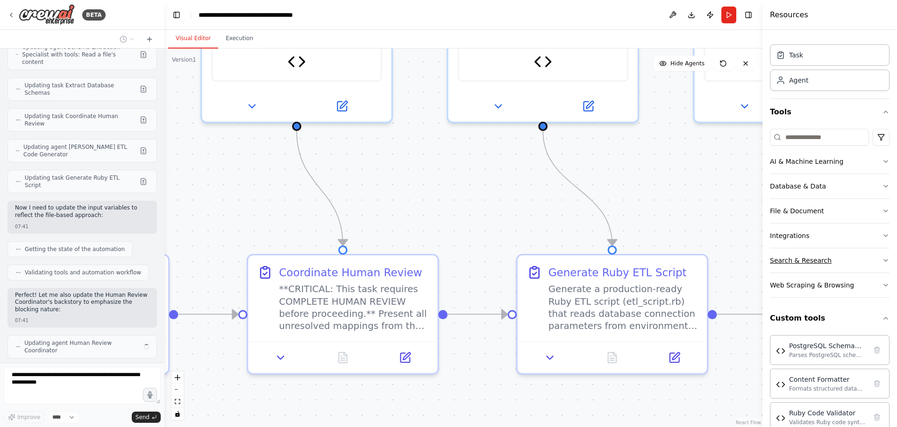
scroll to position [0, 0]
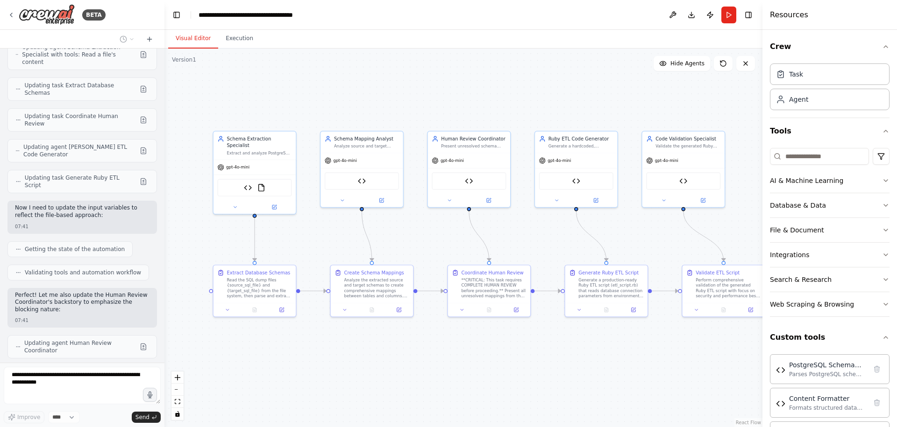
drag, startPoint x: 236, startPoint y: 236, endPoint x: 195, endPoint y: 251, distance: 43.6
click at [195, 251] on div ".deletable-edge-delete-btn { width: 20px; height: 20px; border: 0px solid #ffff…" at bounding box center [463, 238] width 598 height 379
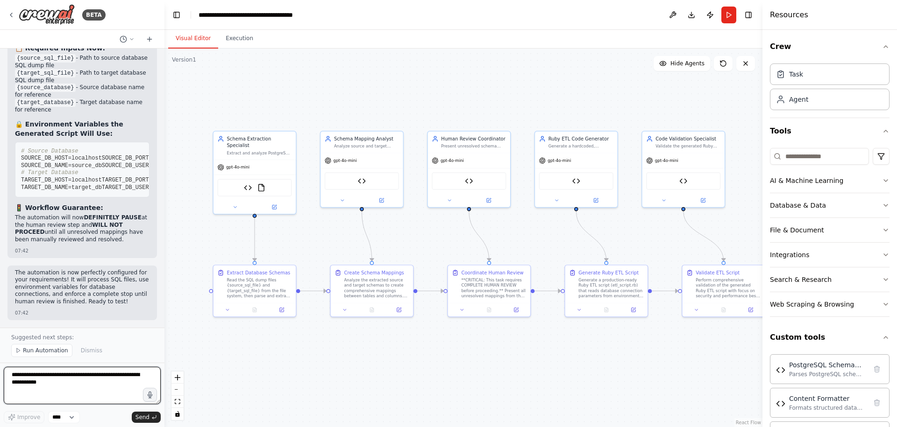
scroll to position [5688, 0]
click at [730, 14] on button "Run" at bounding box center [728, 15] width 15 height 17
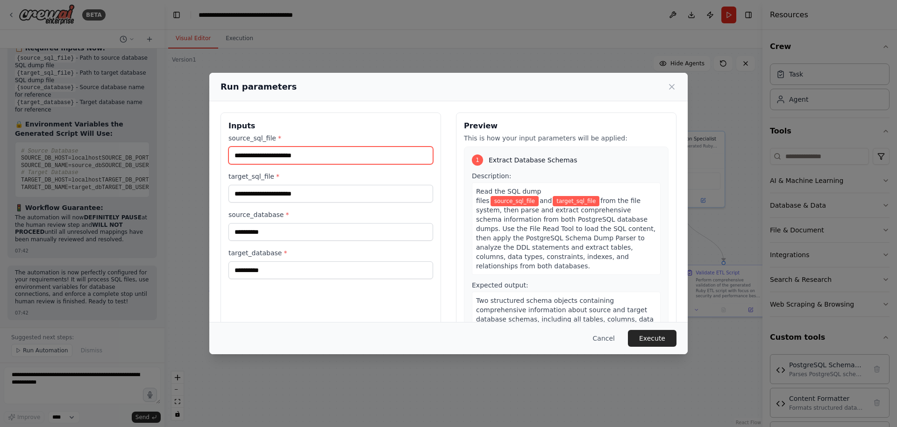
click at [274, 156] on input "source_sql_file *" at bounding box center [330, 156] width 205 height 18
click at [332, 156] on input "source_sql_file *" at bounding box center [330, 156] width 205 height 18
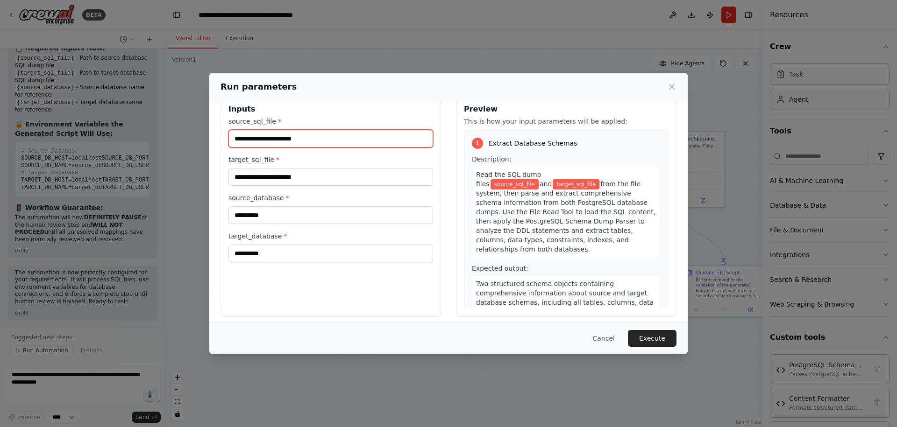
scroll to position [0, 0]
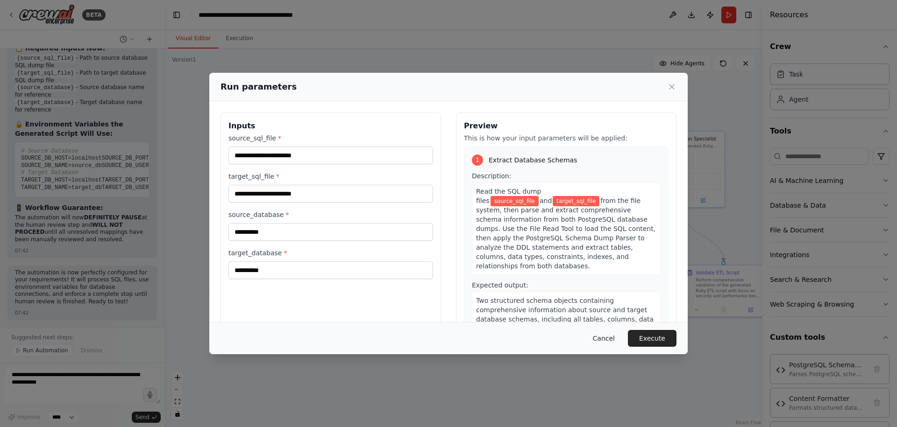
click at [602, 339] on button "Cancel" at bounding box center [603, 338] width 37 height 17
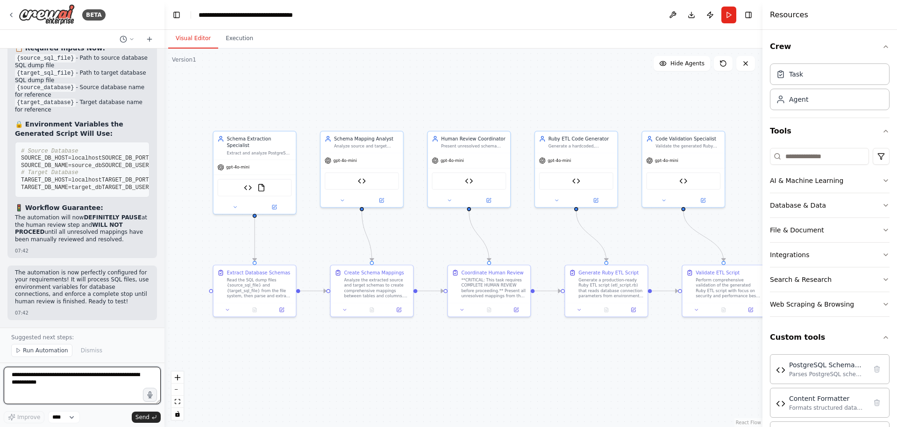
click at [79, 399] on textarea at bounding box center [82, 385] width 157 height 37
type textarea "**********"
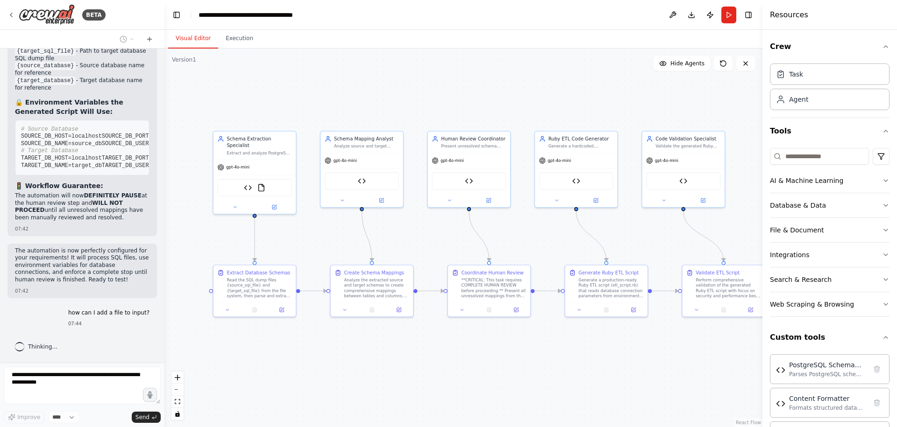
scroll to position [5710, 0]
click at [242, 34] on button "Execution" at bounding box center [239, 39] width 43 height 20
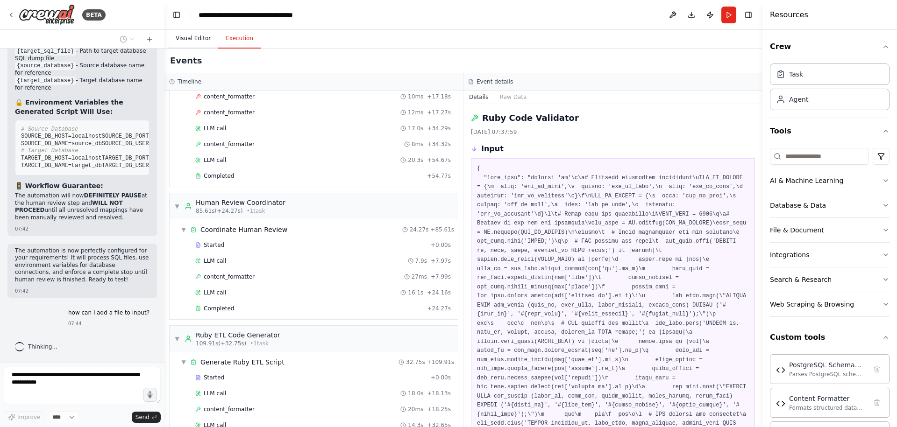
click at [187, 38] on button "Visual Editor" at bounding box center [193, 39] width 50 height 20
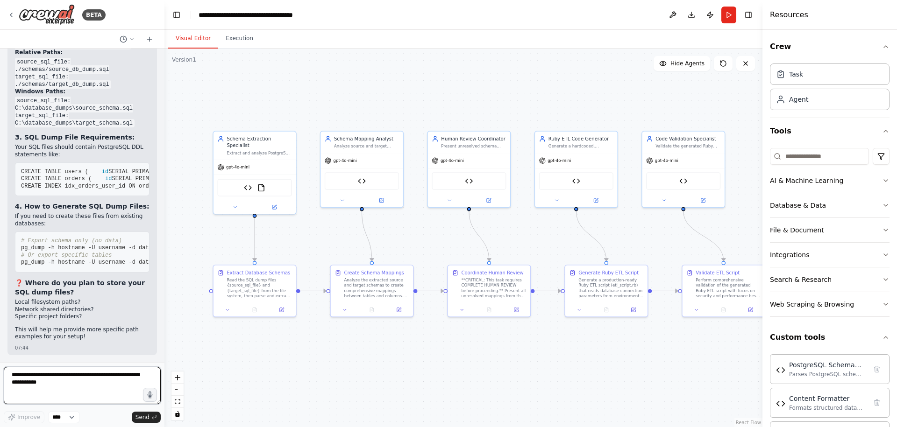
scroll to position [6134, 0]
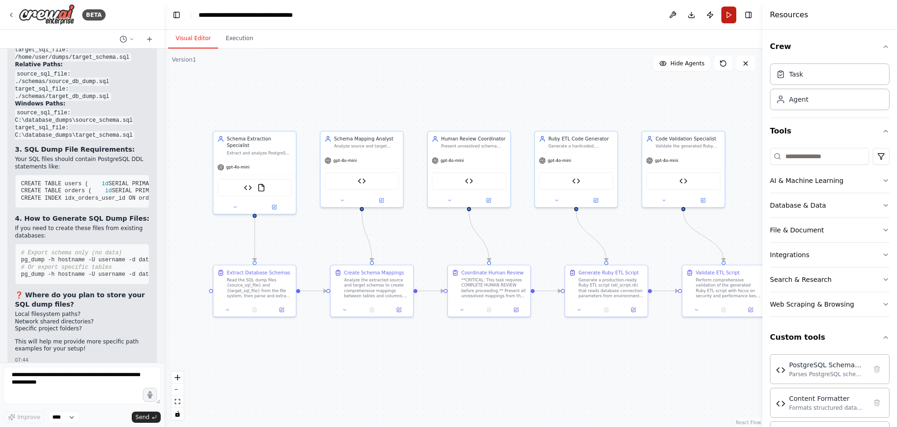
click at [723, 15] on button "Run" at bounding box center [728, 15] width 15 height 17
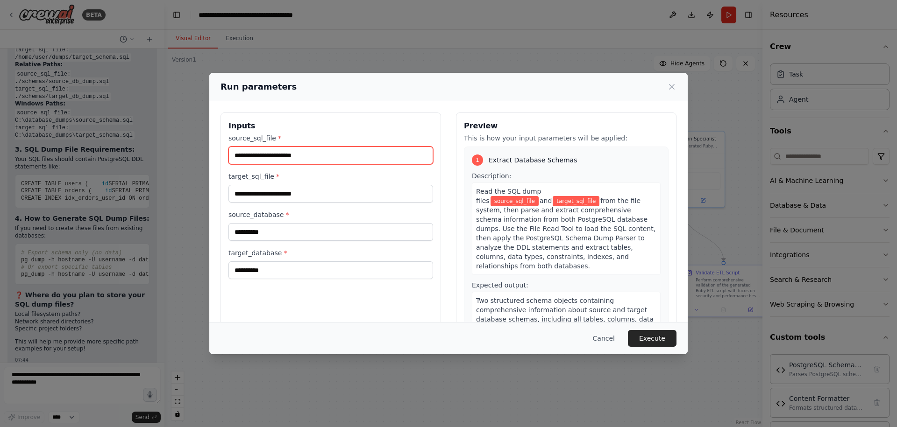
click at [313, 159] on input "source_sql_file *" at bounding box center [330, 156] width 205 height 18
paste input "**********"
type input "**********"
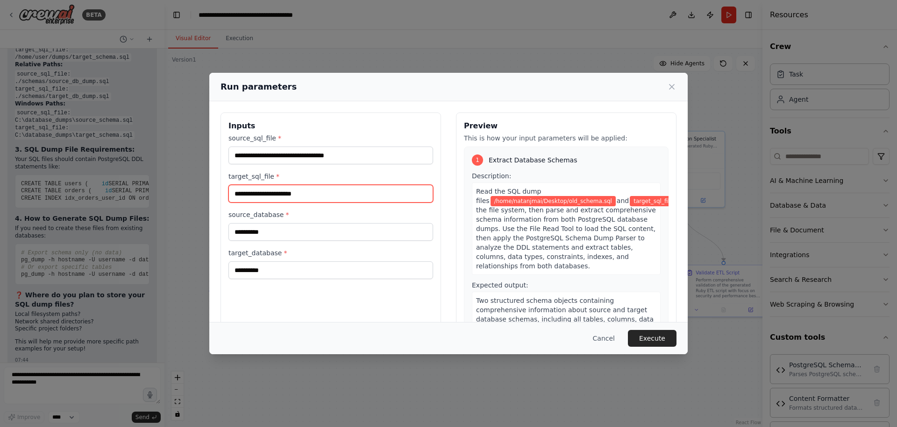
paste input "**********"
type input "**********"
click at [639, 337] on button "Execute" at bounding box center [652, 338] width 49 height 17
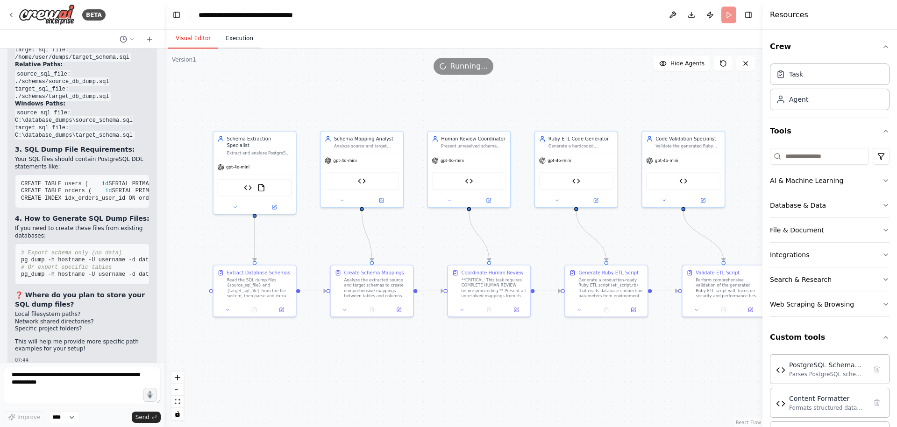
click at [241, 40] on button "Execution" at bounding box center [239, 39] width 43 height 20
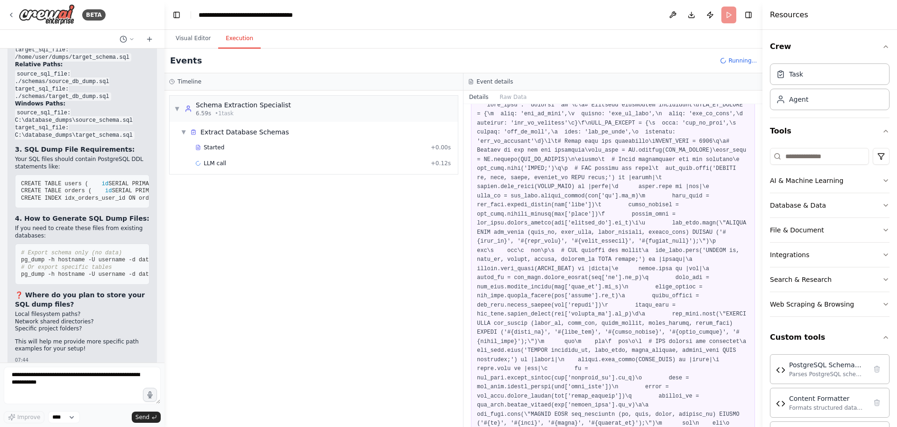
scroll to position [0, 0]
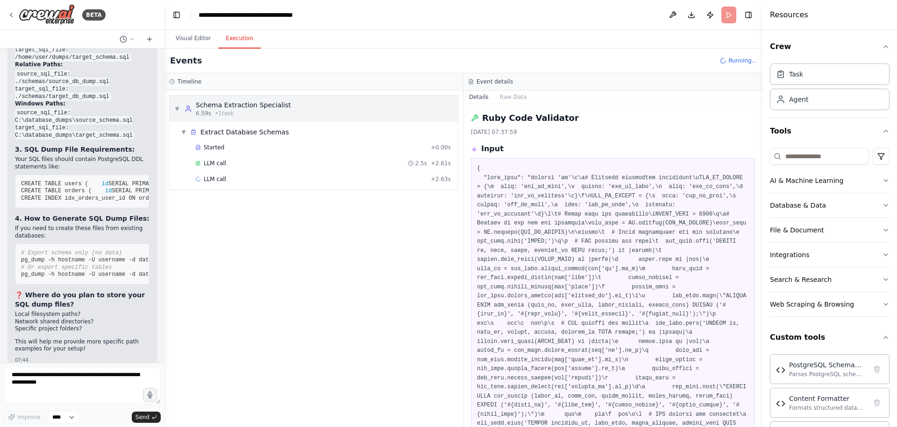
click at [242, 112] on div "6.59s • 1 task" at bounding box center [243, 113] width 95 height 7
click at [248, 114] on div "6.59s • 1 task" at bounding box center [243, 113] width 95 height 7
click at [250, 143] on div "Started + 0.00s" at bounding box center [323, 148] width 262 height 14
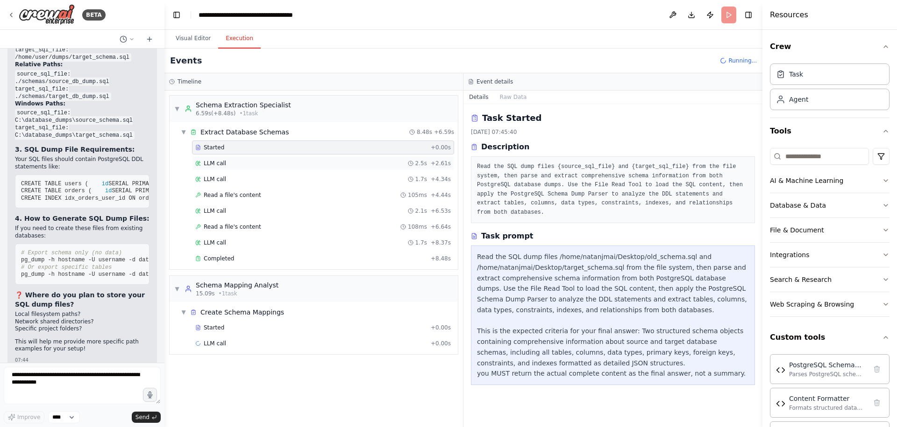
click at [260, 168] on div "LLM call 2.5s + 2.61s" at bounding box center [323, 163] width 262 height 14
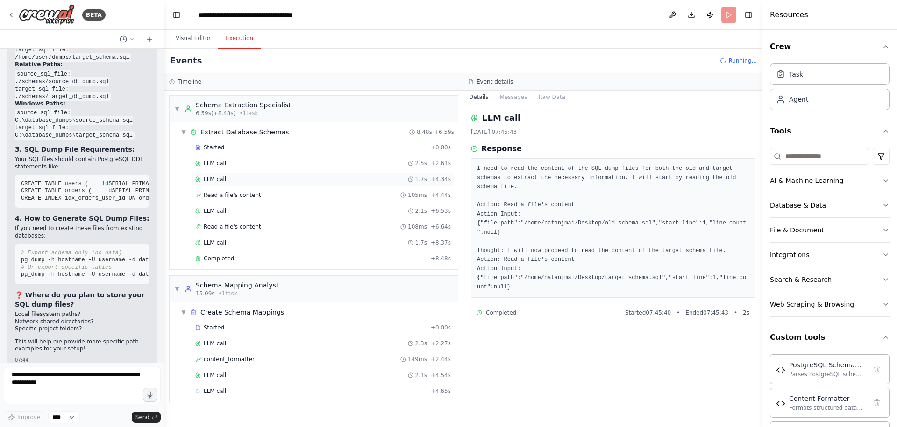
click at [256, 177] on div "LLM call 1.7s + 4.34s" at bounding box center [322, 179] width 255 height 7
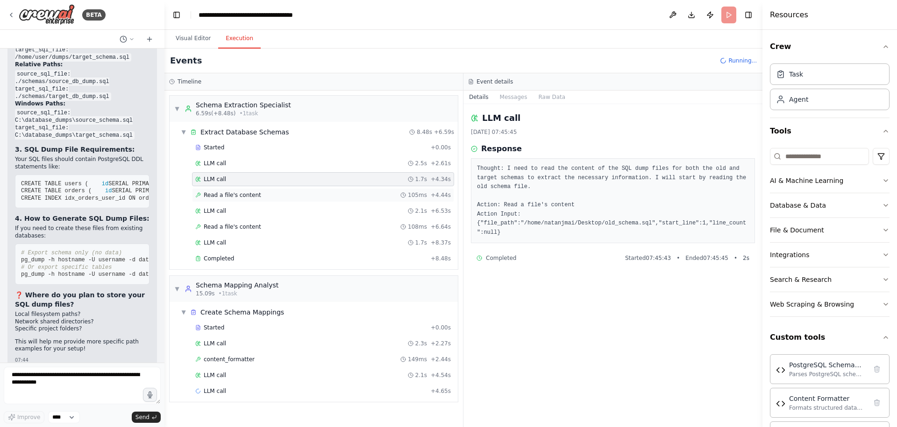
click at [255, 193] on span "Read a file's content" at bounding box center [232, 194] width 57 height 7
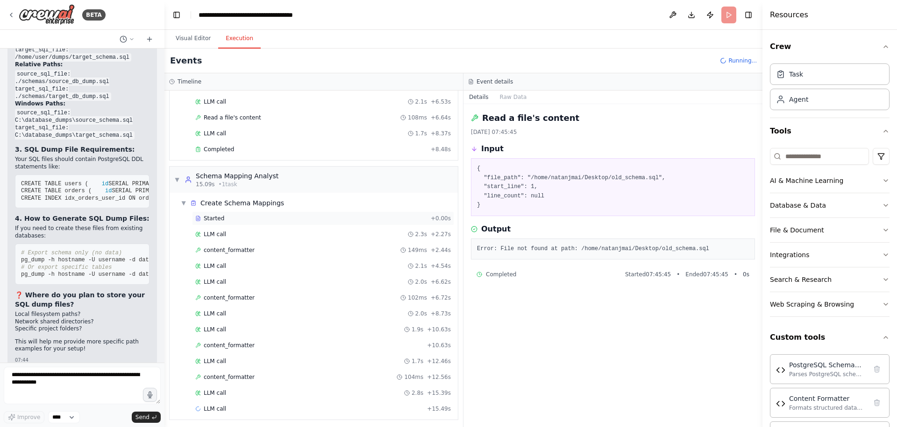
scroll to position [113, 0]
click at [218, 354] on div "LLM call 1.7s + 12.46s" at bounding box center [323, 358] width 262 height 14
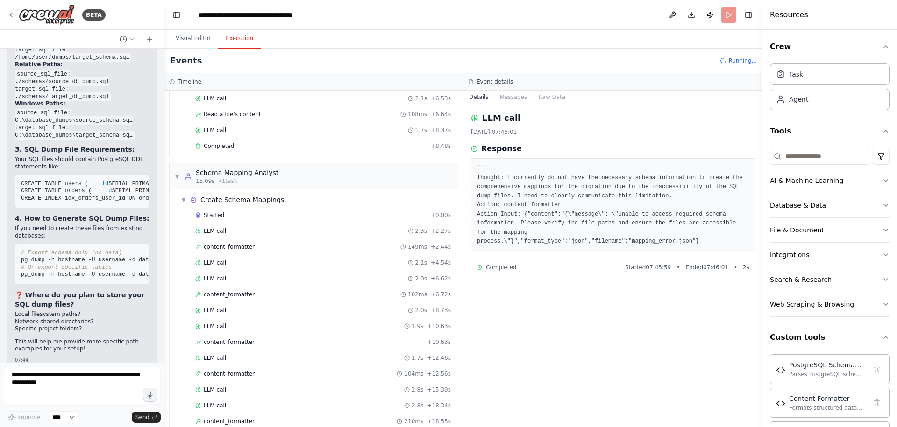
click at [235, 139] on div "Started + 0.00s LLM call 2.5s + 2.61s LLM call 1.7s + 4.34s Read a file's conte…" at bounding box center [317, 91] width 281 height 127
click at [237, 131] on div "LLM call 1.7s + 8.37s" at bounding box center [322, 130] width 255 height 7
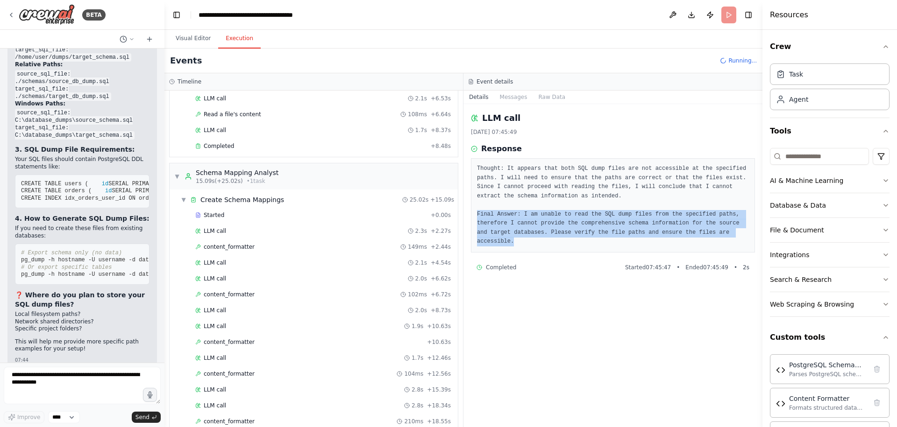
drag, startPoint x: 528, startPoint y: 241, endPoint x: 468, endPoint y: 213, distance: 66.9
click at [468, 213] on div "LLM call [DATE] 07:45:49 Response Thought: It appears that both SQL dump files …" at bounding box center [612, 265] width 299 height 323
copy pre "Final Answer: I am unable to read the SQL dump files from the specified paths, …"
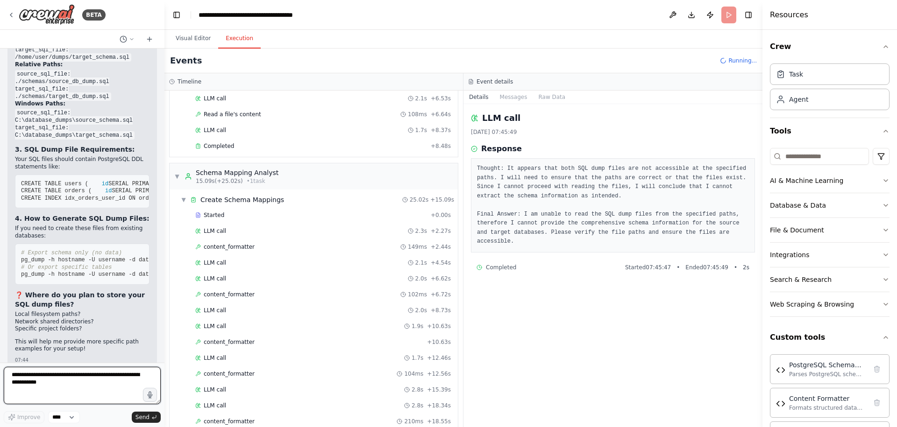
click at [72, 388] on textarea at bounding box center [82, 385] width 157 height 37
paste textarea "**********"
type textarea "**********"
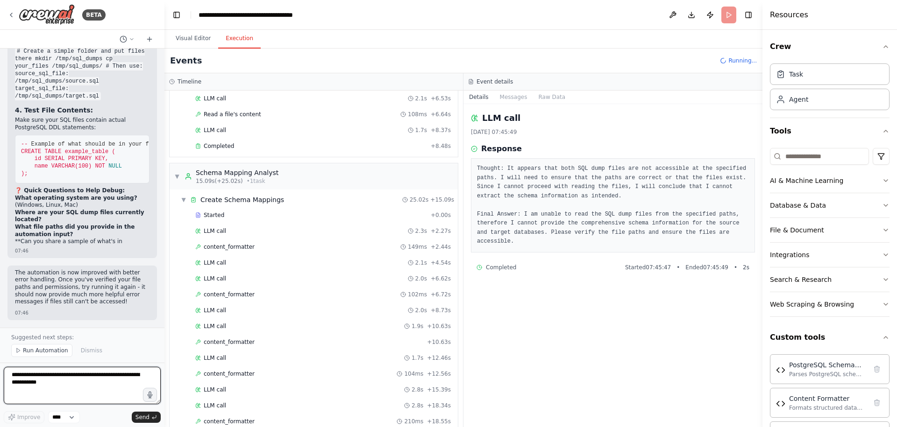
scroll to position [7198, 0]
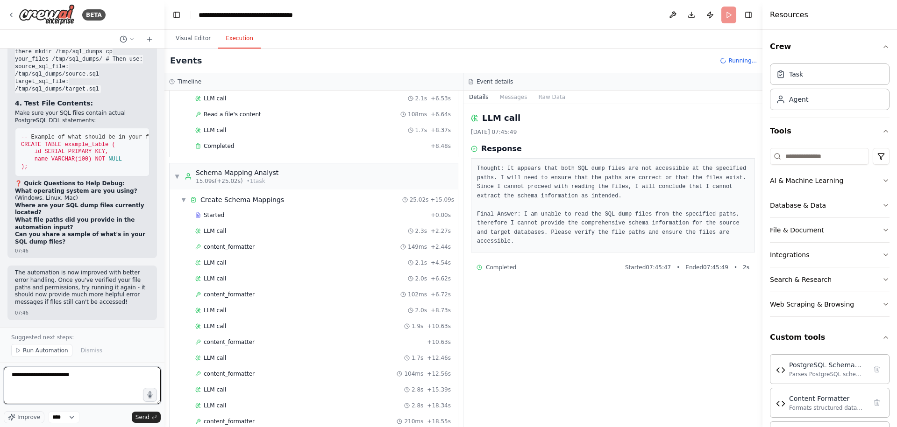
type textarea "**********"
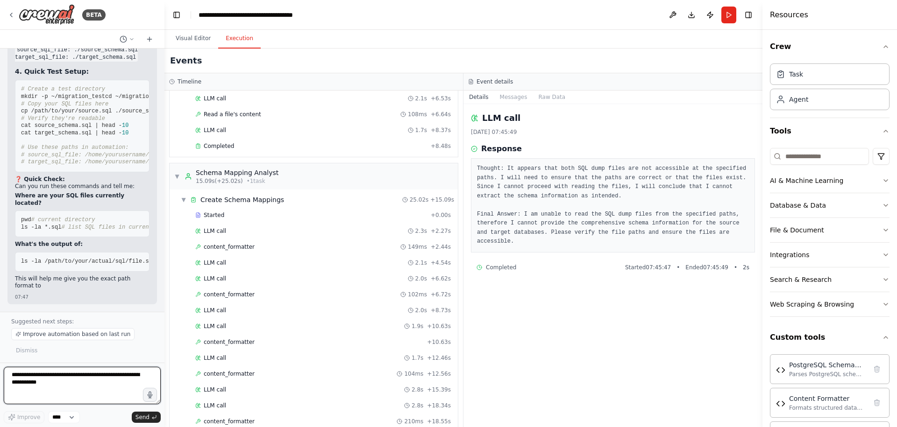
scroll to position [7839, 0]
click at [185, 39] on button "Visual Editor" at bounding box center [193, 39] width 50 height 20
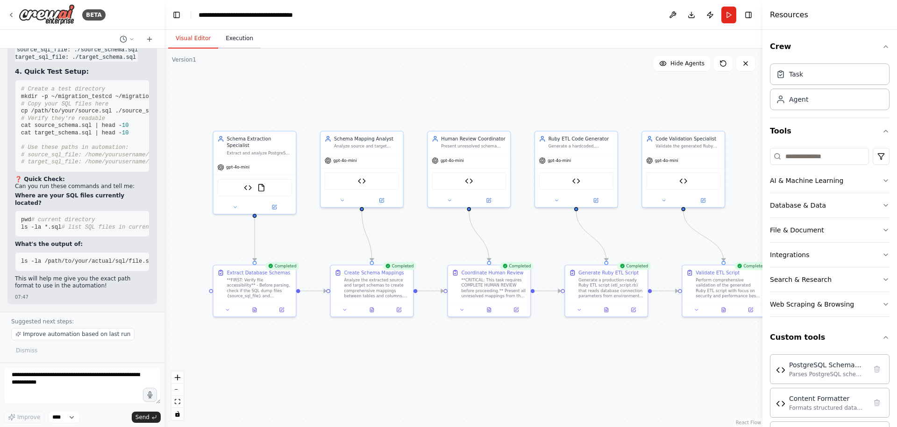
click at [230, 38] on button "Execution" at bounding box center [239, 39] width 43 height 20
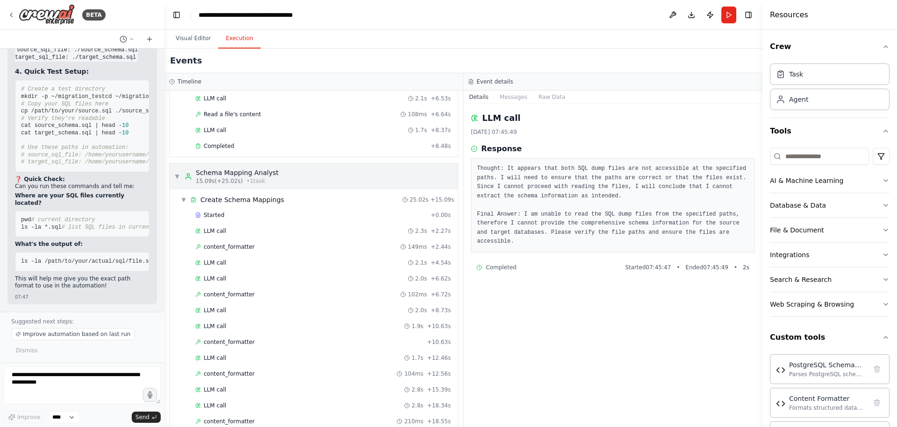
scroll to position [0, 0]
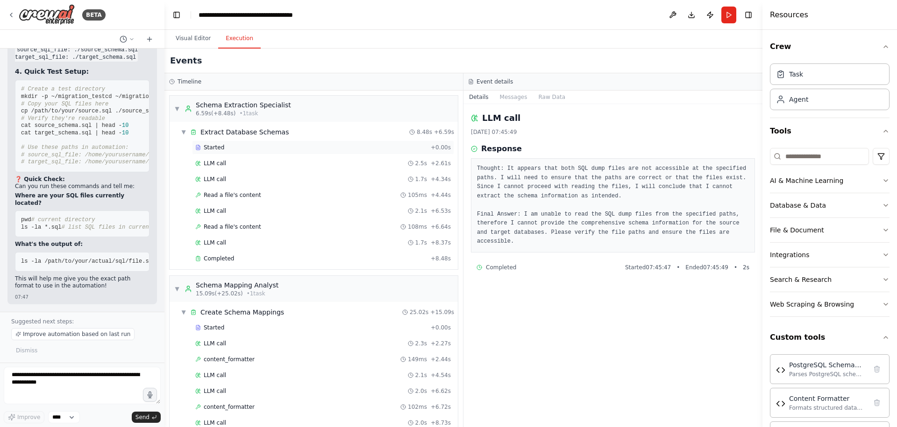
click at [266, 141] on div "Started + 0.00s" at bounding box center [323, 148] width 262 height 14
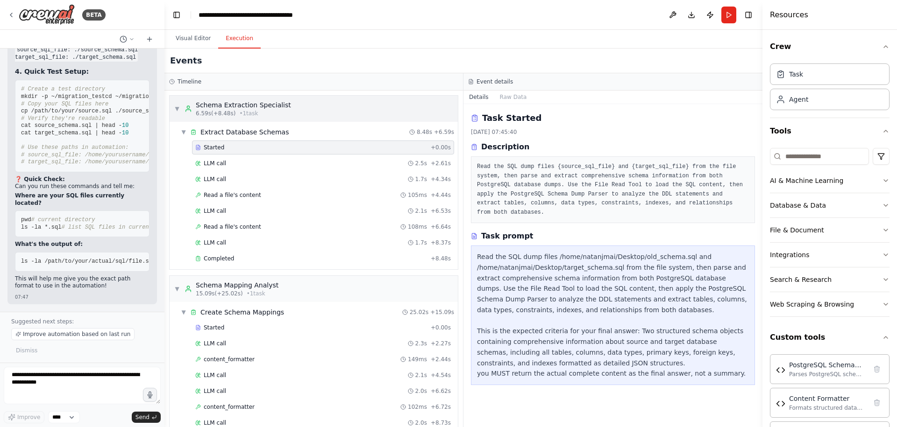
click at [271, 108] on div "Schema Extraction Specialist" at bounding box center [243, 104] width 95 height 9
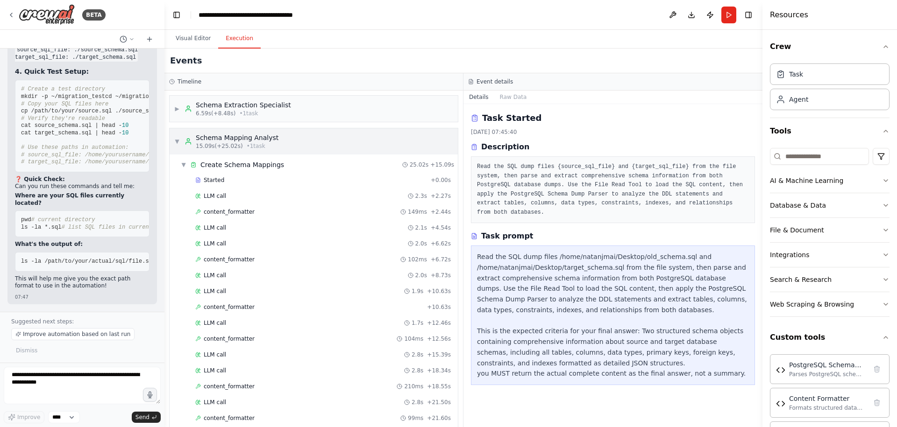
click at [264, 139] on div "Schema Mapping Analyst" at bounding box center [237, 137] width 83 height 9
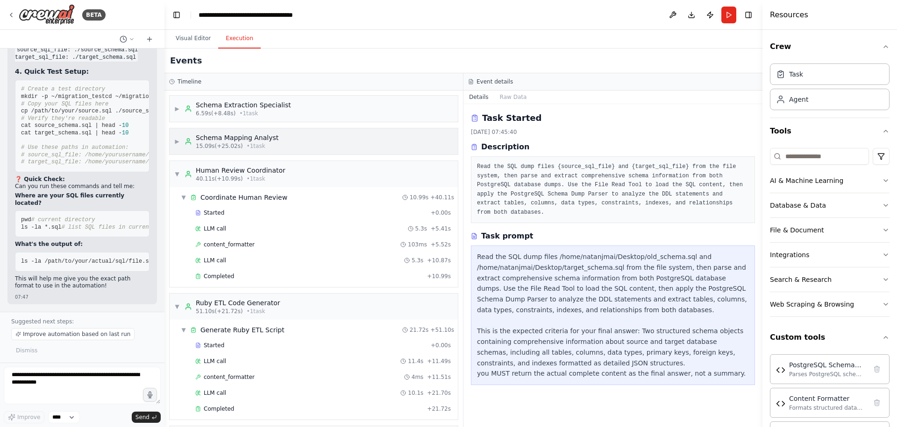
click at [265, 139] on div "Schema Mapping Analyst" at bounding box center [237, 137] width 83 height 9
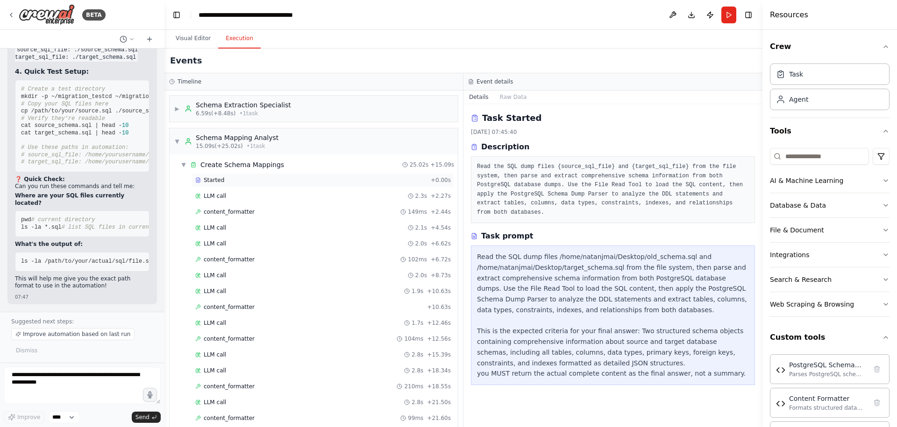
click at [258, 178] on div "Started" at bounding box center [311, 180] width 232 height 7
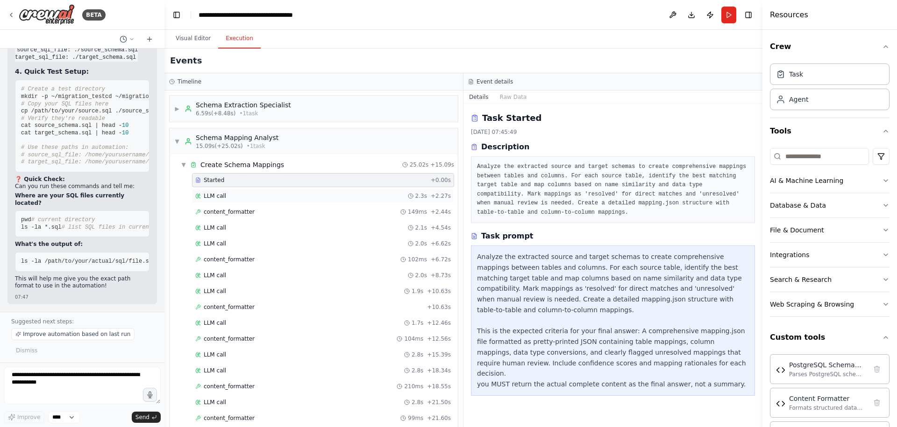
click at [257, 193] on div "LLM call 2.3s + 2.27s" at bounding box center [322, 195] width 255 height 7
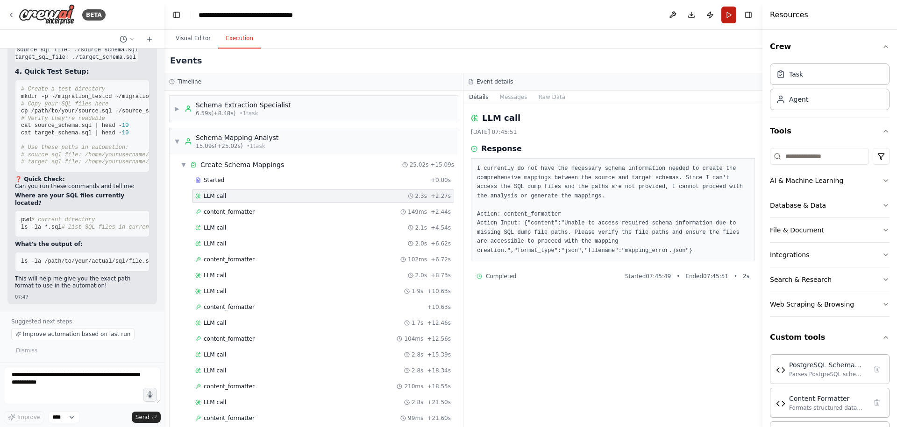
click at [726, 14] on button "Run" at bounding box center [728, 15] width 15 height 17
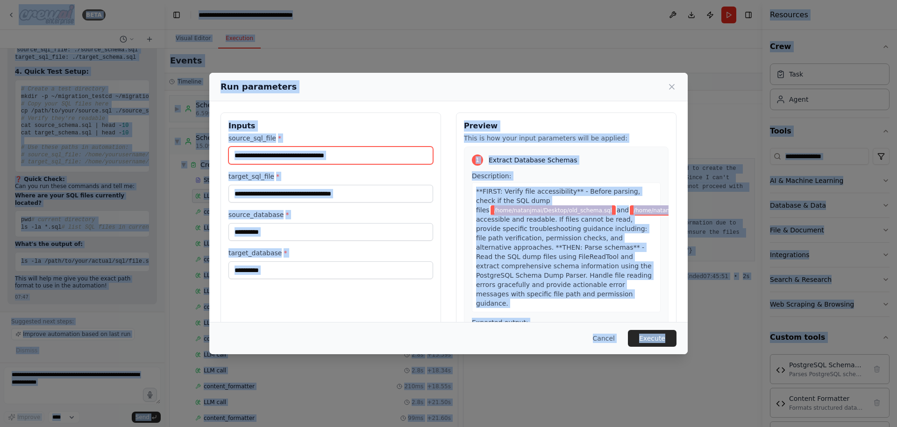
click at [342, 161] on input "**********" at bounding box center [330, 156] width 205 height 18
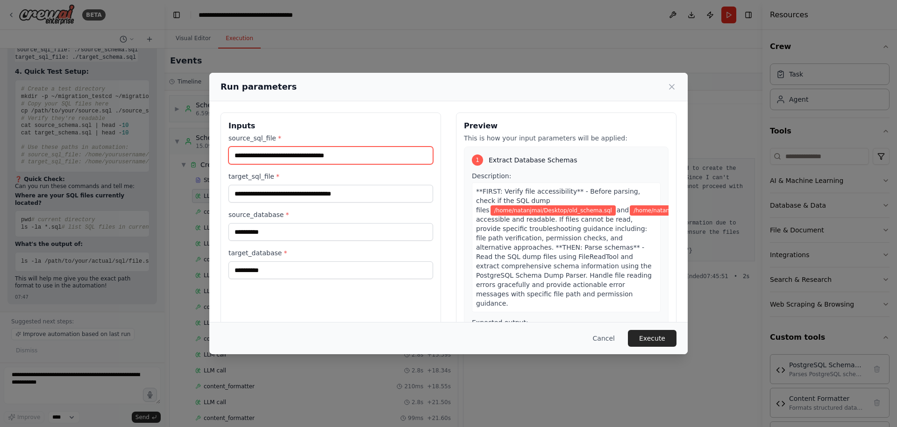
click at [344, 160] on input "**********" at bounding box center [330, 156] width 205 height 18
click at [37, 376] on div "**********" at bounding box center [448, 213] width 897 height 427
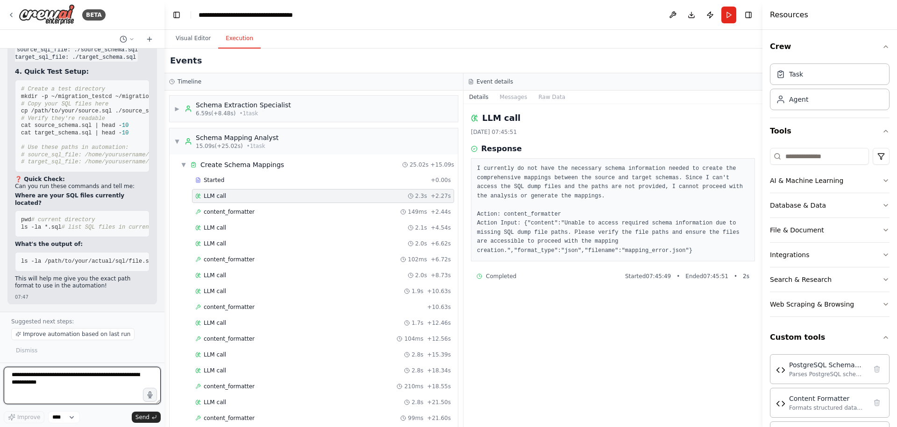
click at [43, 379] on textarea at bounding box center [82, 385] width 157 height 37
paste textarea "**********"
type textarea "**********"
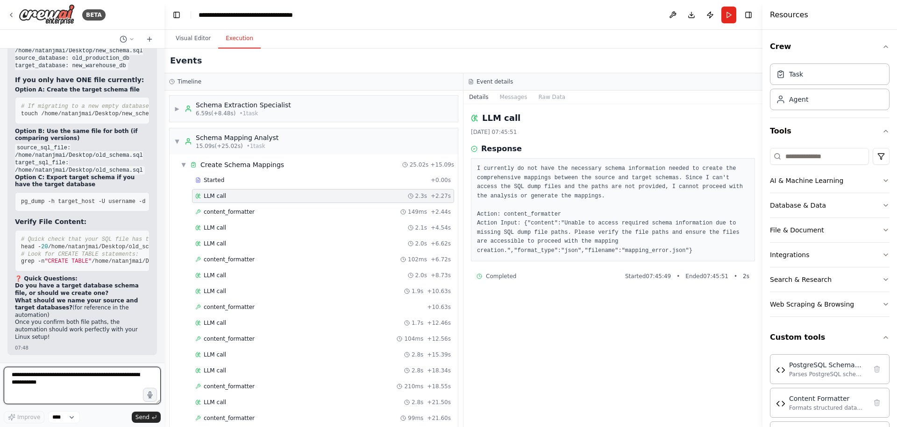
scroll to position [8062, 0]
click at [689, 14] on button "Download" at bounding box center [691, 15] width 15 height 17
click at [97, 383] on textarea at bounding box center [82, 385] width 157 height 37
type textarea "**********"
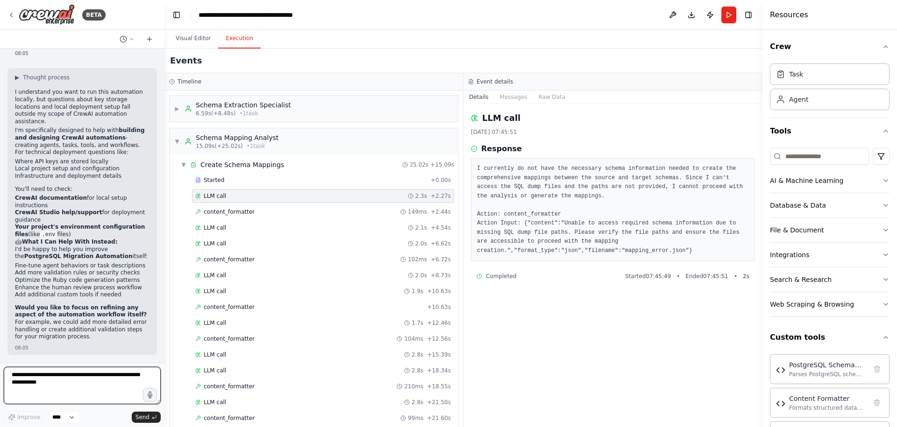
scroll to position [8677, 0]
